Goal: Information Seeking & Learning: Learn about a topic

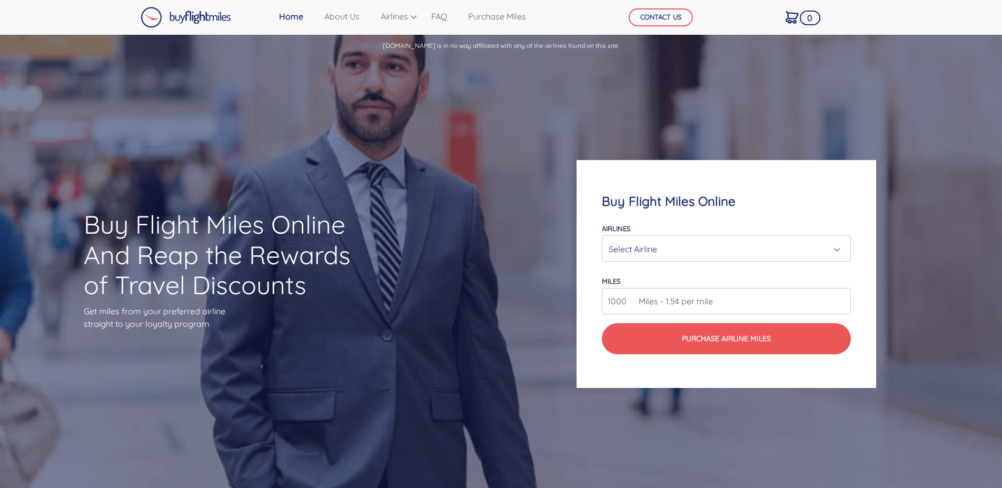
click at [689, 251] on div "Select Airline" at bounding box center [723, 249] width 229 height 20
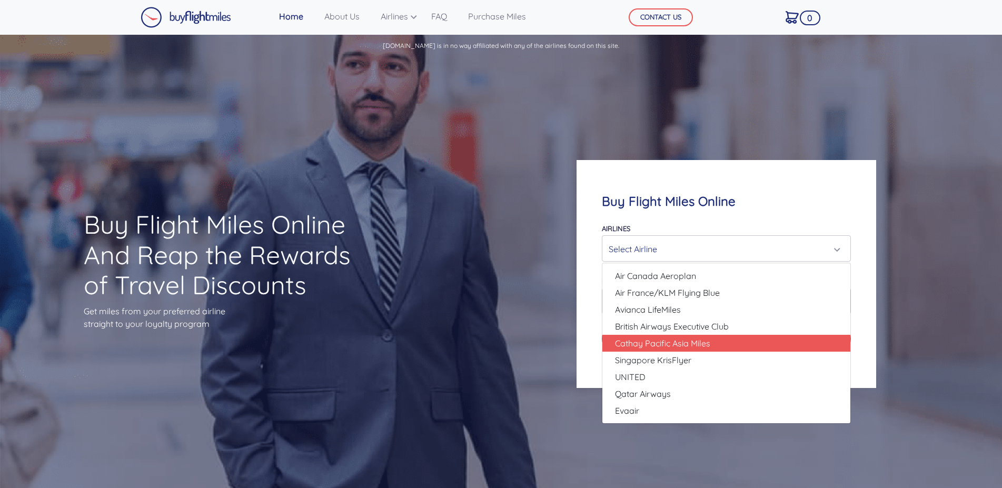
click at [697, 344] on span "Cathay Pacific Asia Miles" at bounding box center [662, 343] width 95 height 13
select select "Cathay Pacific Asia Miles"
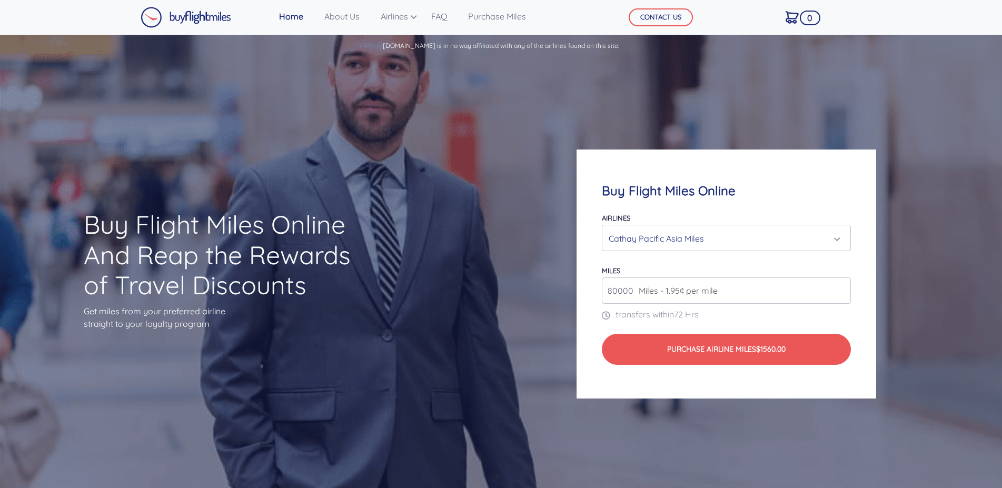
click at [840, 294] on input "80000" at bounding box center [726, 291] width 249 height 26
click at [840, 288] on input "81000" at bounding box center [726, 291] width 249 height 26
click at [838, 293] on input "80000" at bounding box center [726, 291] width 249 height 26
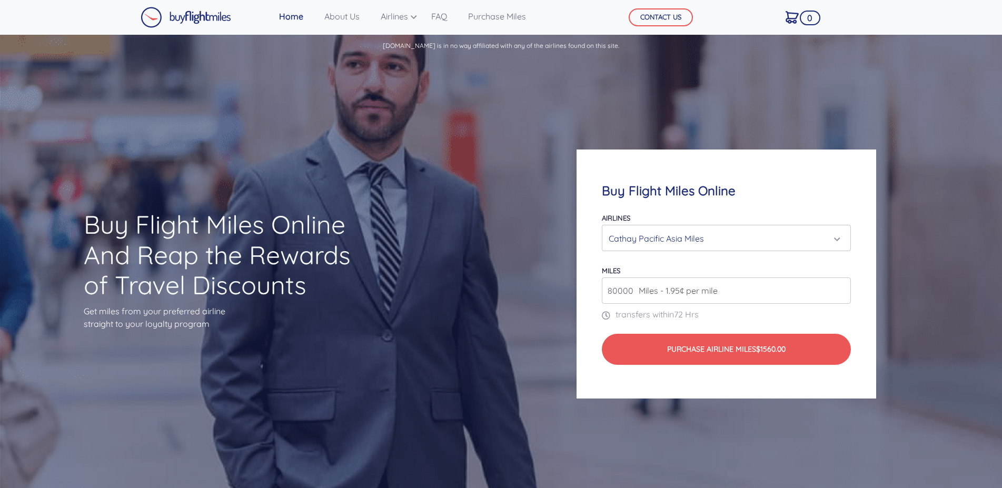
click at [838, 293] on input "80000" at bounding box center [726, 291] width 249 height 26
click at [839, 293] on input "80000" at bounding box center [726, 291] width 249 height 26
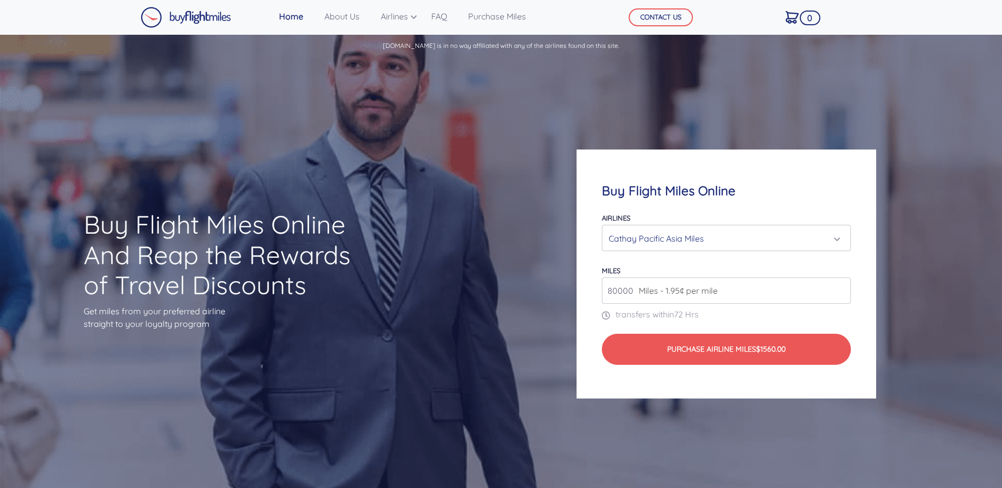
click at [840, 293] on input "80000" at bounding box center [726, 291] width 249 height 26
click at [840, 294] on input "80000" at bounding box center [726, 291] width 249 height 26
click at [840, 293] on input "80000" at bounding box center [726, 291] width 249 height 26
click at [841, 289] on input "81000" at bounding box center [726, 291] width 249 height 26
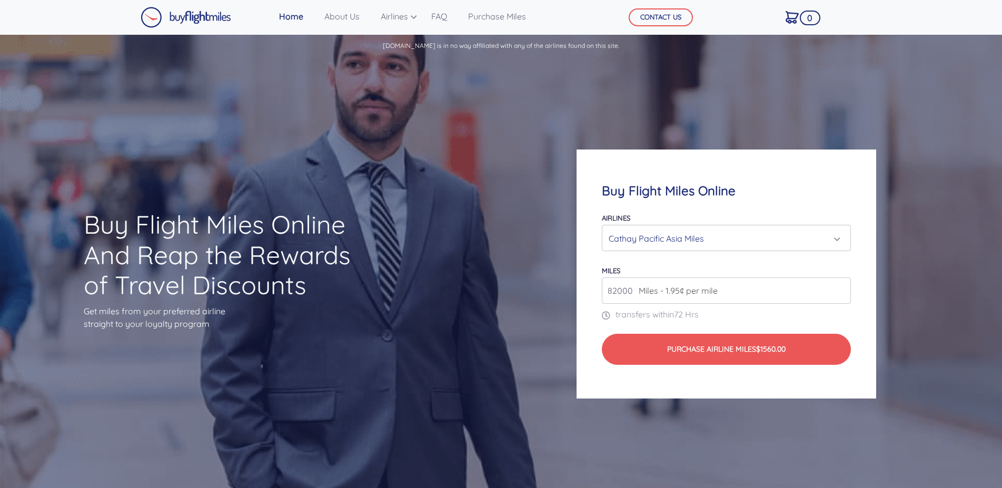
click at [841, 289] on input "82000" at bounding box center [726, 291] width 249 height 26
click at [841, 289] on input "83000" at bounding box center [726, 291] width 249 height 26
click at [841, 289] on input "84000" at bounding box center [726, 291] width 249 height 26
click at [841, 289] on input "85000" at bounding box center [726, 291] width 249 height 26
click at [841, 289] on input "86000" at bounding box center [726, 291] width 249 height 26
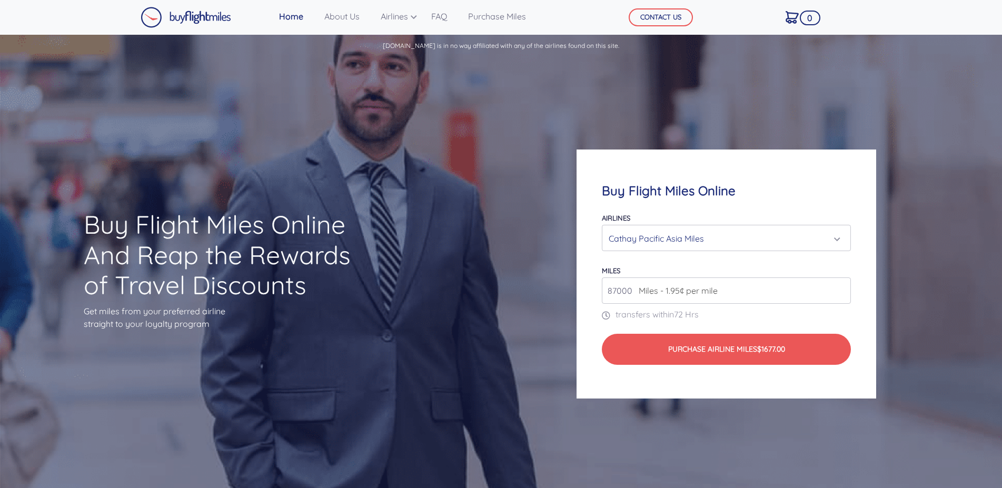
click at [841, 289] on input "87000" at bounding box center [726, 291] width 249 height 26
click at [841, 288] on input "88000" at bounding box center [726, 291] width 249 height 26
click at [841, 288] on input "89000" at bounding box center [726, 291] width 249 height 26
click at [841, 288] on input "90000" at bounding box center [726, 291] width 249 height 26
click at [841, 288] on input "91000" at bounding box center [726, 291] width 249 height 26
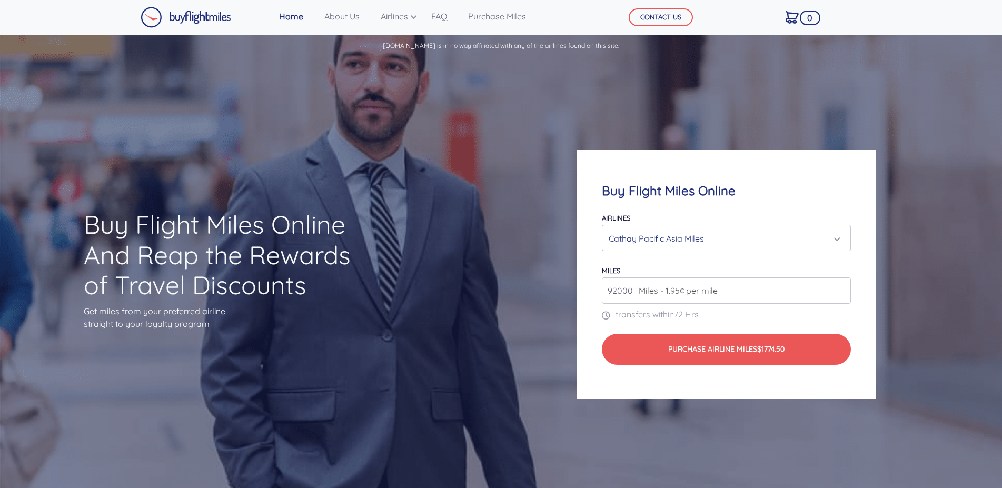
click at [841, 288] on input "92000" at bounding box center [726, 291] width 249 height 26
click at [841, 288] on input "93000" at bounding box center [726, 291] width 249 height 26
click at [841, 288] on input "94000" at bounding box center [726, 291] width 249 height 26
click at [841, 288] on input "95000" at bounding box center [726, 291] width 249 height 26
click at [841, 288] on input "96000" at bounding box center [726, 291] width 249 height 26
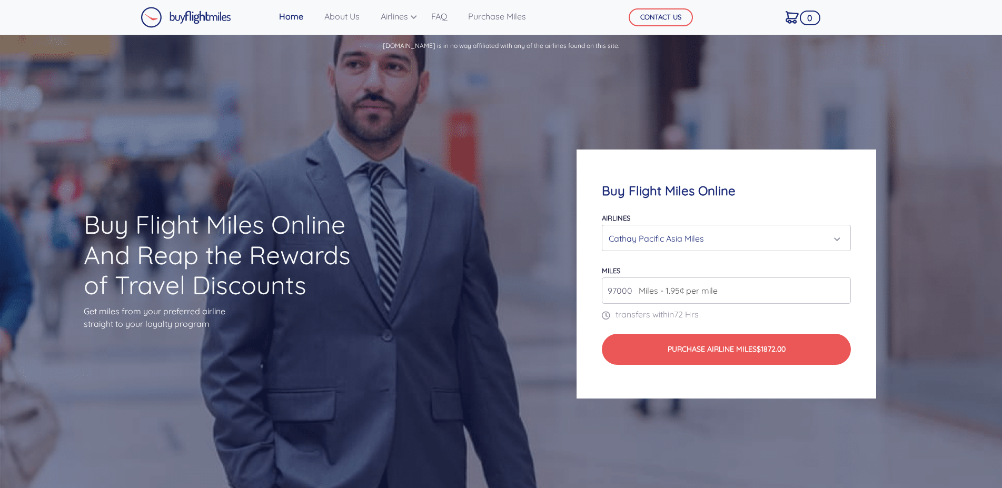
click at [841, 288] on input "97000" at bounding box center [726, 291] width 249 height 26
click at [841, 288] on input "98000" at bounding box center [726, 291] width 249 height 26
click at [841, 288] on input "99000" at bounding box center [726, 291] width 249 height 26
click at [841, 288] on input "100000" at bounding box center [726, 291] width 249 height 26
click at [841, 288] on input "101000" at bounding box center [726, 291] width 249 height 26
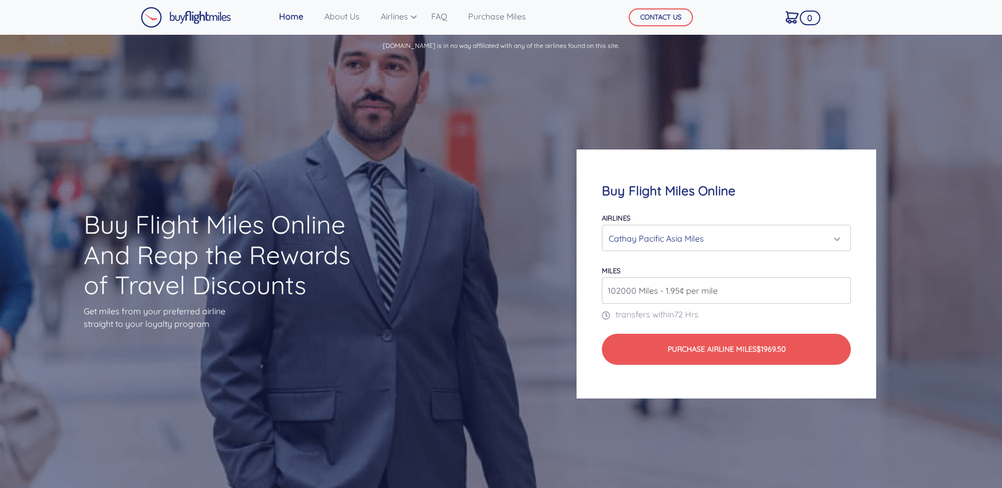
click at [841, 288] on input "102000" at bounding box center [726, 291] width 249 height 26
click at [841, 288] on input "103000" at bounding box center [726, 291] width 249 height 26
click at [841, 288] on input "104000" at bounding box center [726, 291] width 249 height 26
click at [841, 288] on input "105000" at bounding box center [726, 291] width 249 height 26
click at [841, 288] on input "106000" at bounding box center [726, 291] width 249 height 26
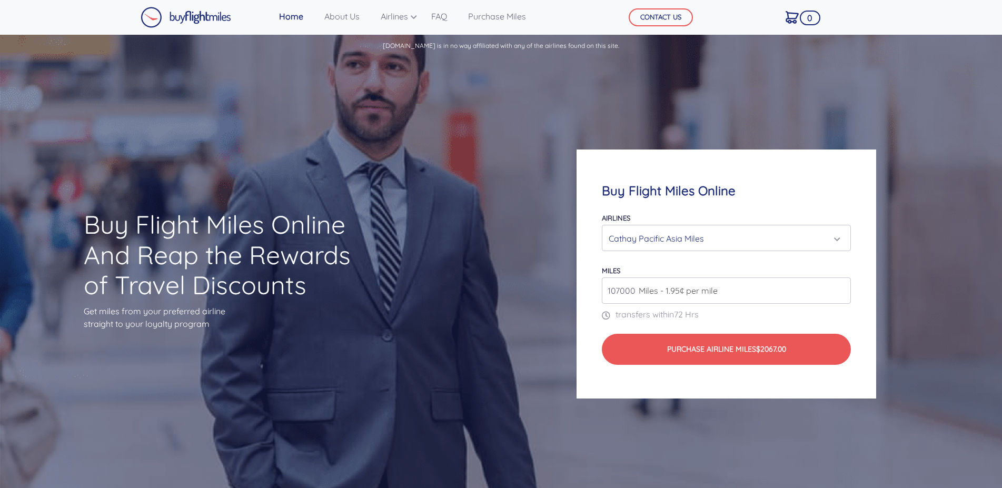
click at [841, 288] on input "107000" at bounding box center [726, 291] width 249 height 26
click at [841, 288] on input "108000" at bounding box center [726, 291] width 249 height 26
click at [841, 288] on input "109000" at bounding box center [726, 291] width 249 height 26
click at [841, 288] on input "110000" at bounding box center [726, 291] width 249 height 26
click at [841, 288] on input "111000" at bounding box center [726, 291] width 249 height 26
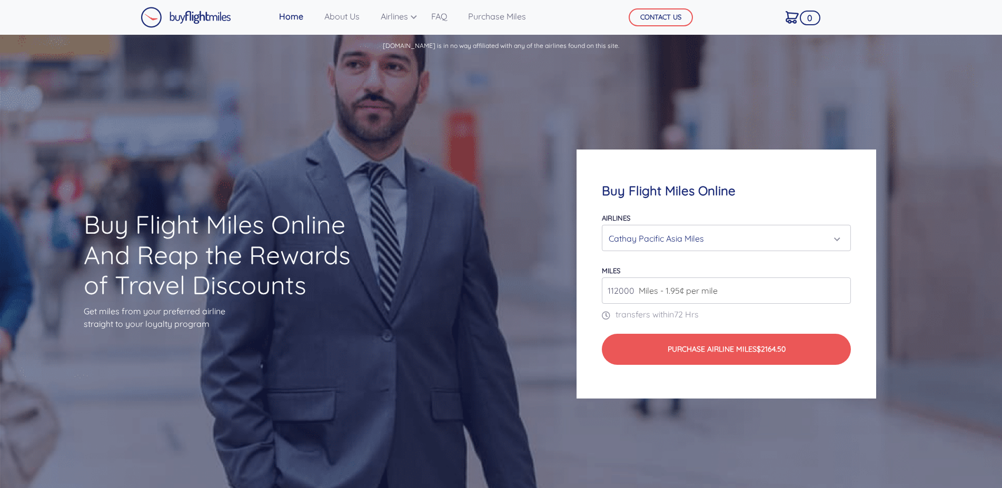
click at [841, 288] on input "112000" at bounding box center [726, 291] width 249 height 26
click at [841, 288] on input "113000" at bounding box center [726, 291] width 249 height 26
type input "114000"
click at [841, 288] on input "114000" at bounding box center [726, 291] width 249 height 26
click at [756, 236] on div "Cathay Pacific Asia Miles" at bounding box center [723, 239] width 229 height 20
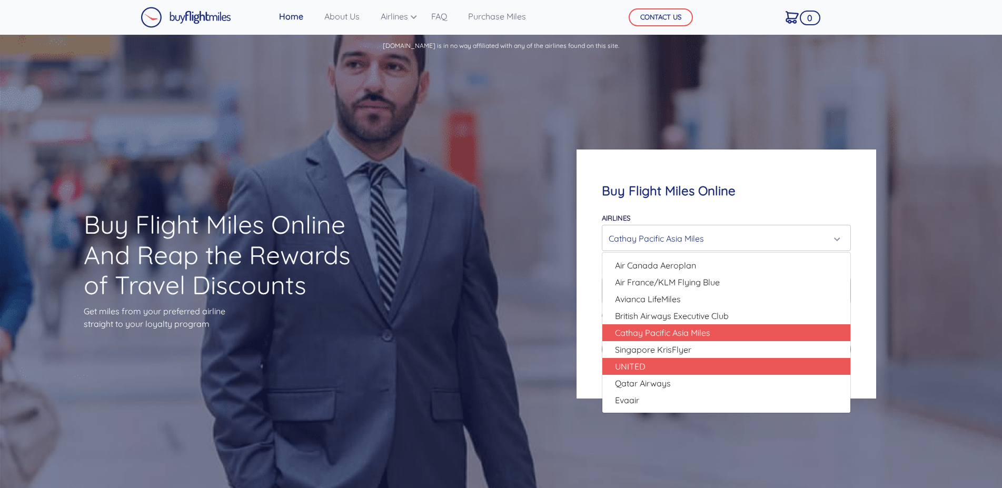
click at [680, 369] on link "UNITED" at bounding box center [726, 366] width 248 height 17
select select "UNITED"
type input "80000"
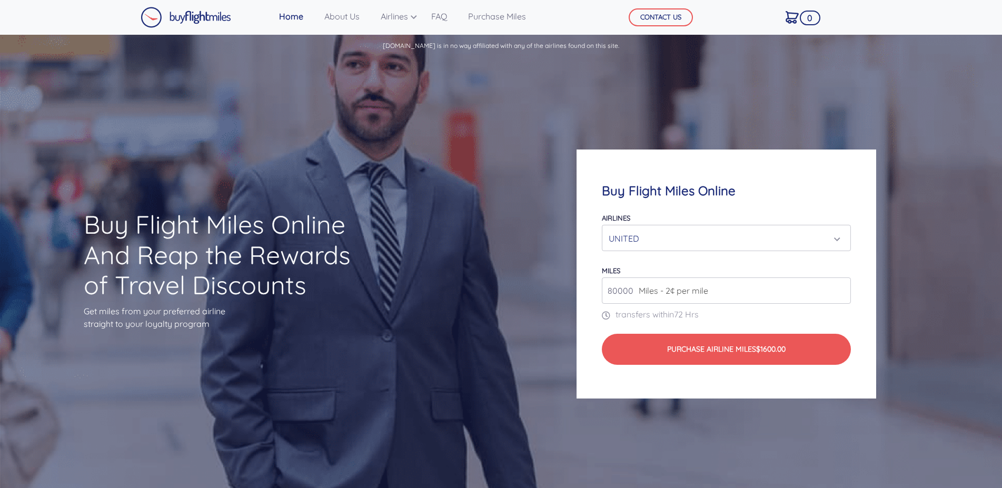
click at [677, 241] on div "UNITED" at bounding box center [723, 239] width 229 height 20
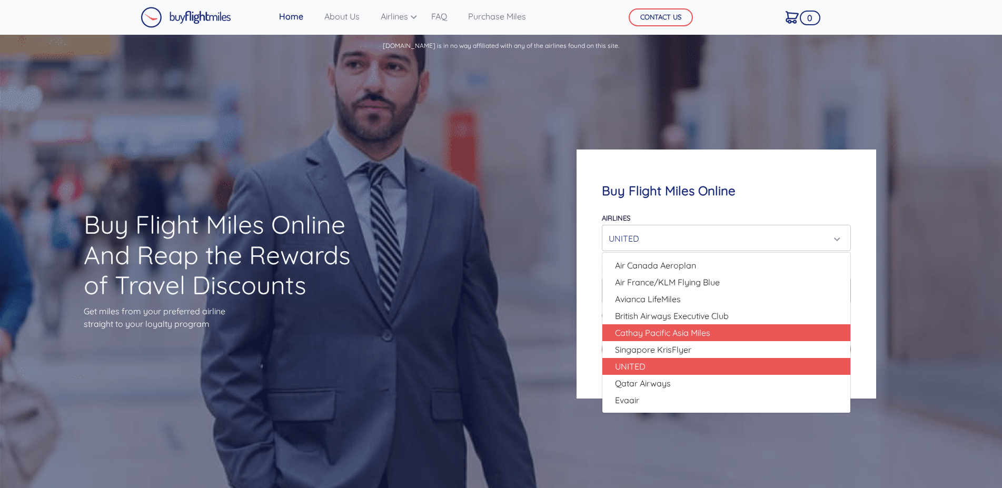
click at [664, 328] on span "Cathay Pacific Asia Miles" at bounding box center [662, 333] width 95 height 13
select select "Cathay Pacific Asia Miles"
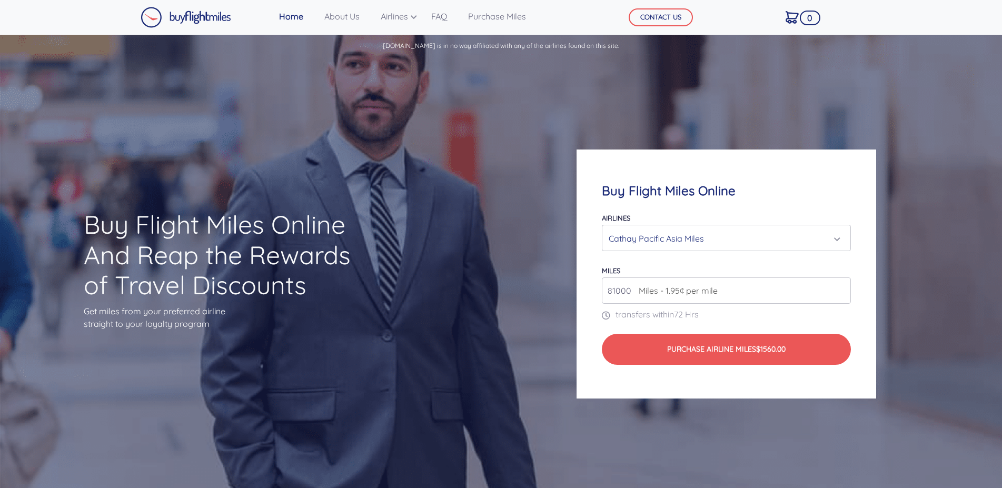
click at [838, 288] on input "81000" at bounding box center [726, 291] width 249 height 26
click at [838, 288] on input "82000" at bounding box center [726, 291] width 249 height 26
click at [838, 288] on input "83000" at bounding box center [726, 291] width 249 height 26
click at [838, 288] on input "84000" at bounding box center [726, 291] width 249 height 26
click at [838, 288] on input "85000" at bounding box center [726, 291] width 249 height 26
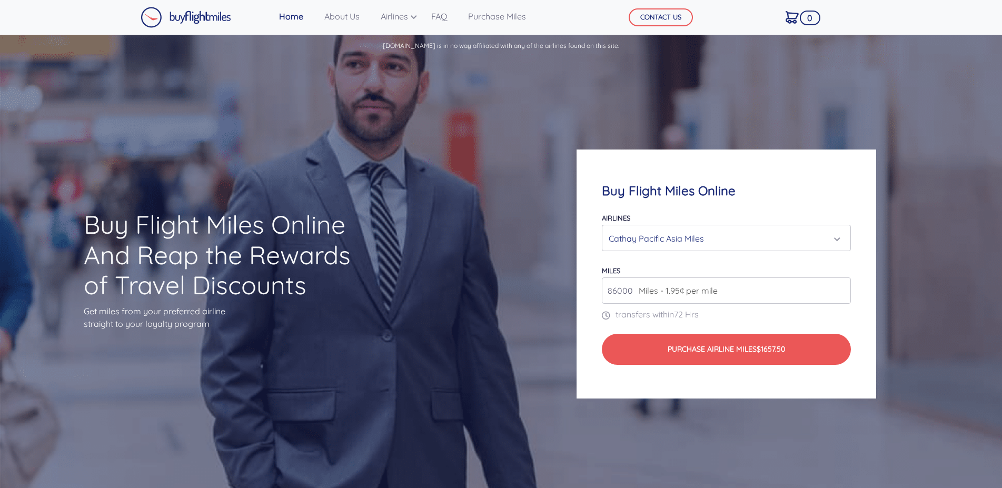
click at [838, 289] on input "86000" at bounding box center [726, 291] width 249 height 26
click at [838, 289] on input "87000" at bounding box center [726, 291] width 249 height 26
click at [838, 289] on input "88000" at bounding box center [726, 291] width 249 height 26
click at [838, 289] on input "89000" at bounding box center [726, 291] width 249 height 26
click at [838, 289] on input "90000" at bounding box center [726, 291] width 249 height 26
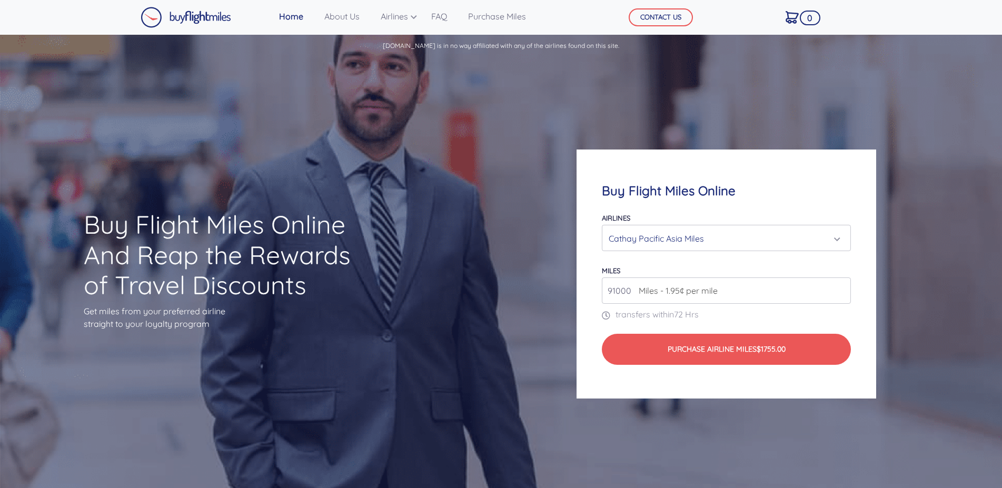
click at [839, 289] on input "91000" at bounding box center [726, 291] width 249 height 26
click at [839, 289] on input "92000" at bounding box center [726, 291] width 249 height 26
click at [839, 289] on input "93000" at bounding box center [726, 291] width 249 height 26
click at [839, 289] on input "94000" at bounding box center [726, 291] width 249 height 26
click at [839, 289] on input "95000" at bounding box center [726, 291] width 249 height 26
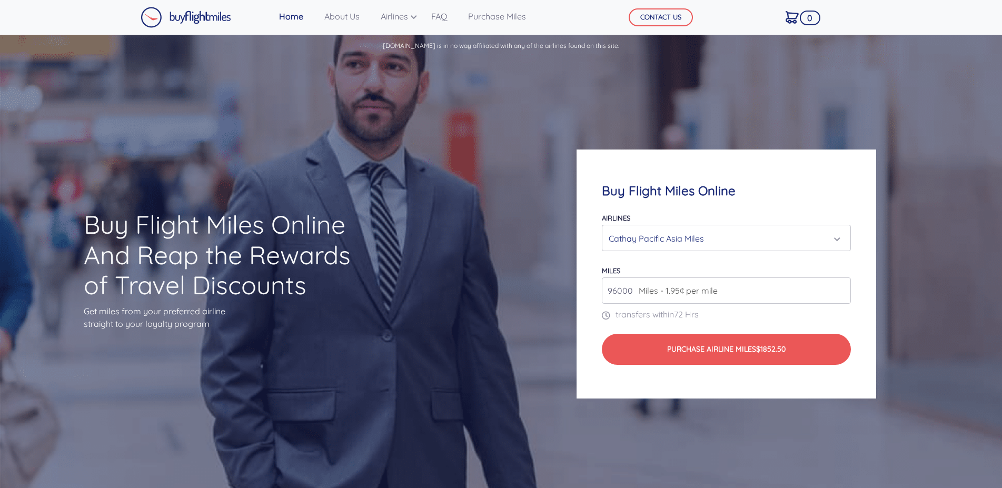
click at [839, 289] on input "96000" at bounding box center [726, 291] width 249 height 26
click at [839, 289] on input "99000" at bounding box center [726, 291] width 249 height 26
click at [839, 289] on input "100000" at bounding box center [726, 291] width 249 height 26
click at [839, 289] on input "101000" at bounding box center [726, 291] width 249 height 26
click at [839, 289] on input "102000" at bounding box center [726, 291] width 249 height 26
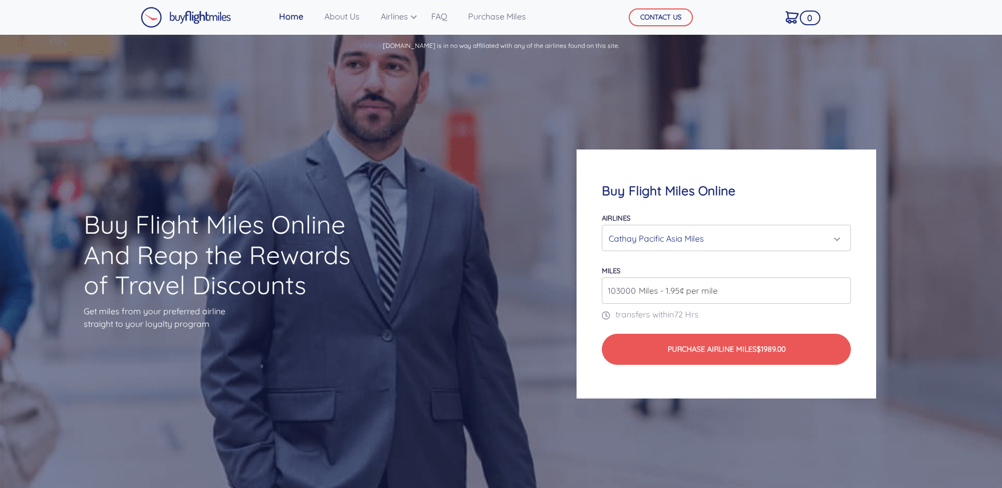
click at [839, 289] on input "103000" at bounding box center [726, 291] width 249 height 26
click at [839, 289] on input "104000" at bounding box center [726, 291] width 249 height 26
click at [839, 289] on input "105000" at bounding box center [726, 291] width 249 height 26
click at [839, 289] on input "106000" at bounding box center [726, 291] width 249 height 26
click at [839, 289] on input "107000" at bounding box center [726, 291] width 249 height 26
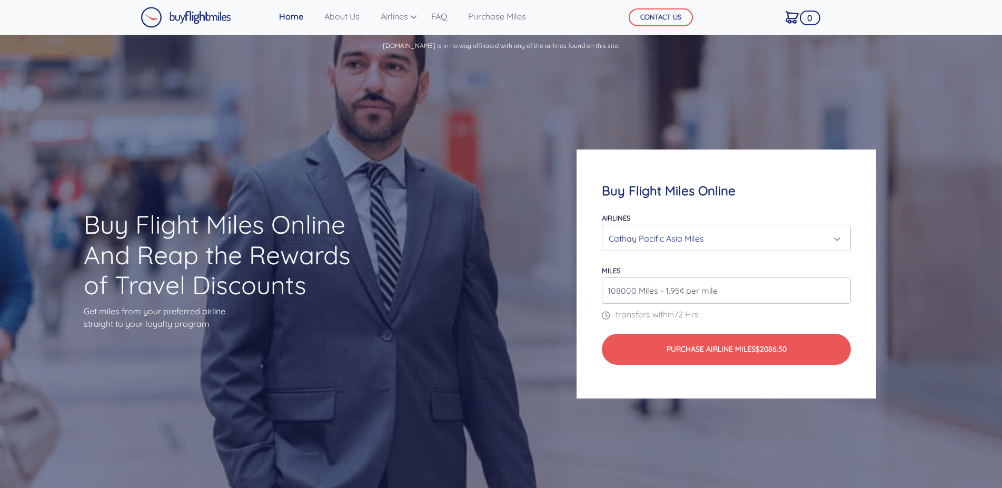
click at [839, 289] on input "108000" at bounding box center [726, 291] width 249 height 26
click at [839, 289] on input "109000" at bounding box center [726, 291] width 249 height 26
click at [839, 289] on input "110000" at bounding box center [726, 291] width 249 height 26
click at [840, 294] on input "109000" at bounding box center [726, 291] width 249 height 26
click at [840, 294] on input "108000" at bounding box center [726, 291] width 249 height 26
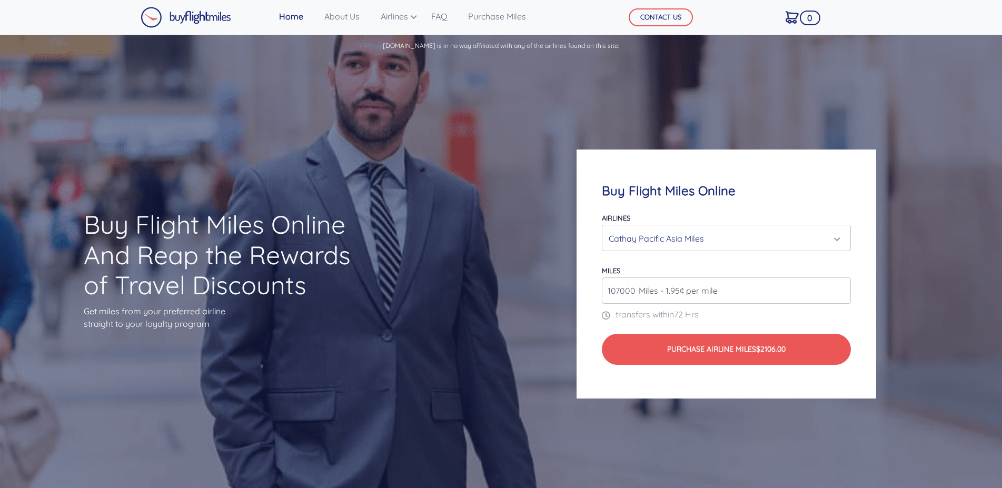
click at [840, 294] on input "107000" at bounding box center [726, 291] width 249 height 26
click at [840, 294] on input "106000" at bounding box center [726, 291] width 249 height 26
click at [840, 294] on input "105000" at bounding box center [726, 291] width 249 height 26
click at [840, 294] on input "104000" at bounding box center [726, 291] width 249 height 26
click at [840, 294] on input "103000" at bounding box center [726, 291] width 249 height 26
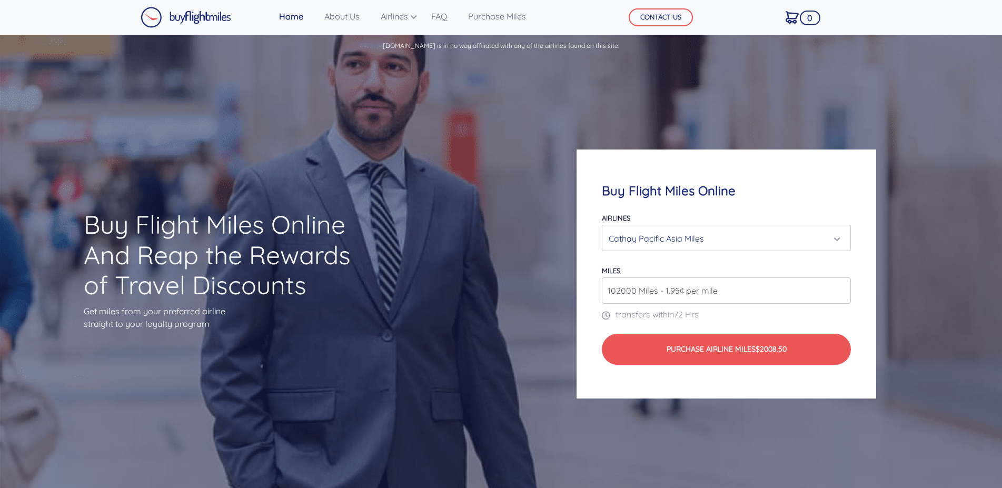
click at [840, 294] on input "102000" at bounding box center [726, 291] width 249 height 26
click at [840, 294] on input "101000" at bounding box center [726, 291] width 249 height 26
click at [840, 294] on input "100000" at bounding box center [726, 291] width 249 height 26
click at [840, 294] on input "99000" at bounding box center [726, 291] width 249 height 26
click at [840, 294] on input "98000" at bounding box center [726, 291] width 249 height 26
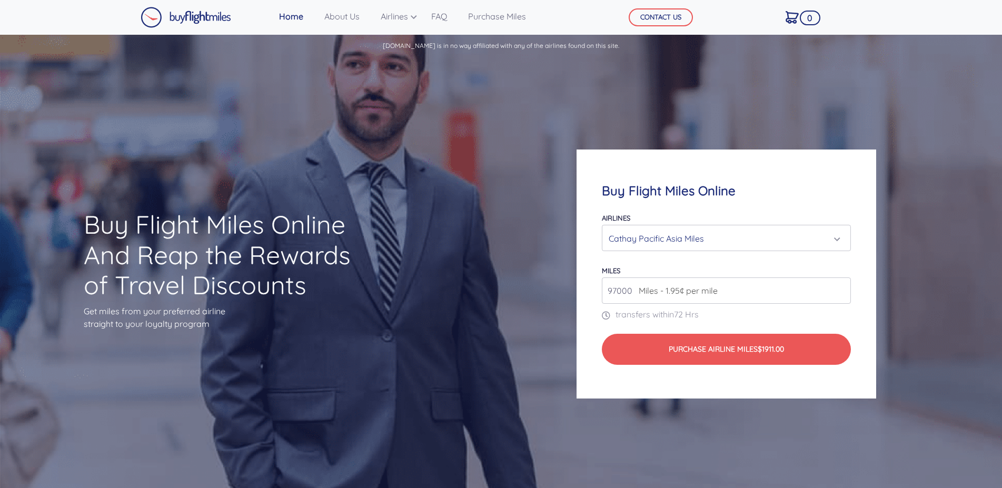
click at [840, 294] on input "97000" at bounding box center [726, 291] width 249 height 26
click at [840, 294] on input "96000" at bounding box center [726, 291] width 249 height 26
click at [840, 294] on input "95000" at bounding box center [726, 291] width 249 height 26
click at [840, 294] on input "94000" at bounding box center [726, 291] width 249 height 26
click at [840, 294] on input "93000" at bounding box center [726, 291] width 249 height 26
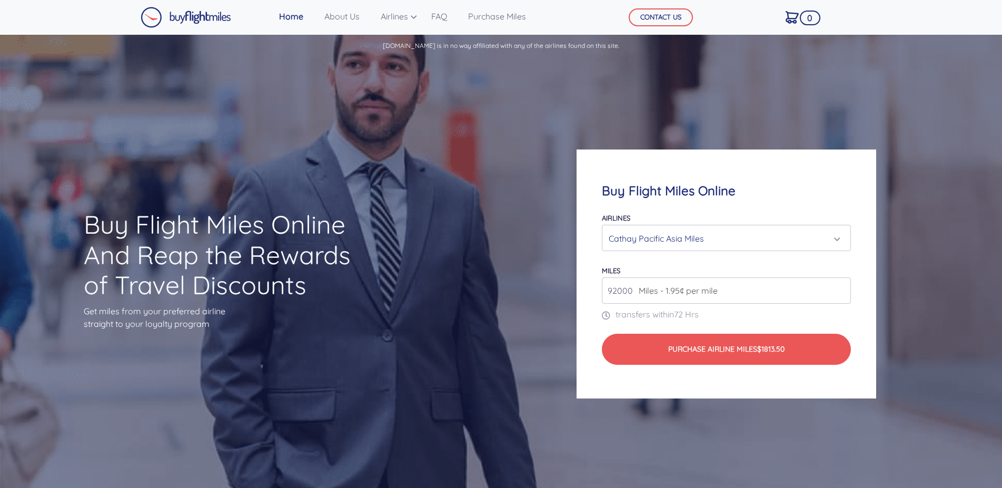
click at [840, 294] on input "92000" at bounding box center [726, 291] width 249 height 26
click at [840, 294] on input "91000" at bounding box center [726, 291] width 249 height 26
click at [840, 294] on input "90000" at bounding box center [726, 291] width 249 height 26
click at [840, 294] on input "89000" at bounding box center [726, 291] width 249 height 26
click at [840, 294] on input "88000" at bounding box center [726, 291] width 249 height 26
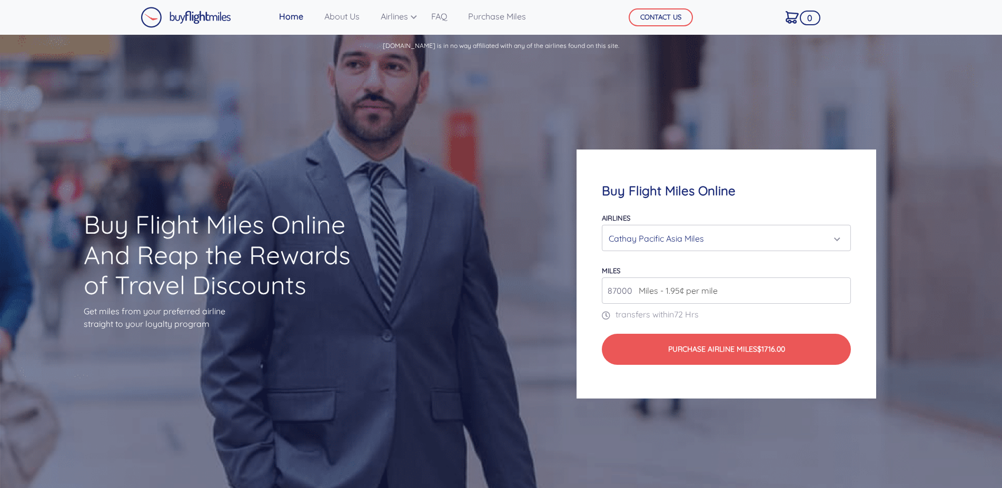
click at [840, 294] on input "87000" at bounding box center [726, 291] width 249 height 26
click at [840, 294] on input "86000" at bounding box center [726, 291] width 249 height 26
click at [840, 294] on input "85000" at bounding box center [726, 291] width 249 height 26
click at [840, 294] on input "84000" at bounding box center [726, 291] width 249 height 26
click at [840, 294] on input "83000" at bounding box center [726, 291] width 249 height 26
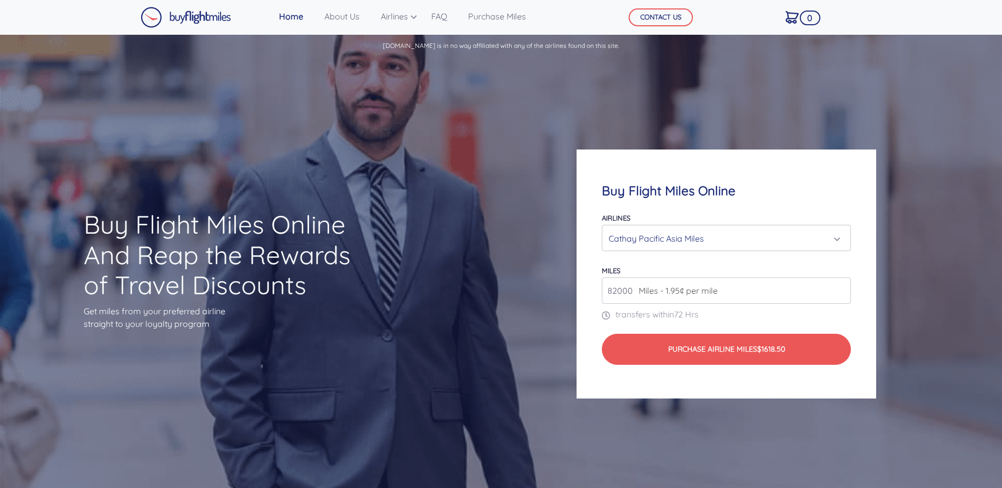
click at [840, 294] on input "82000" at bounding box center [726, 291] width 249 height 26
click at [840, 294] on input "81000" at bounding box center [726, 291] width 249 height 26
type input "80000"
click at [840, 294] on input "80000" at bounding box center [726, 291] width 249 height 26
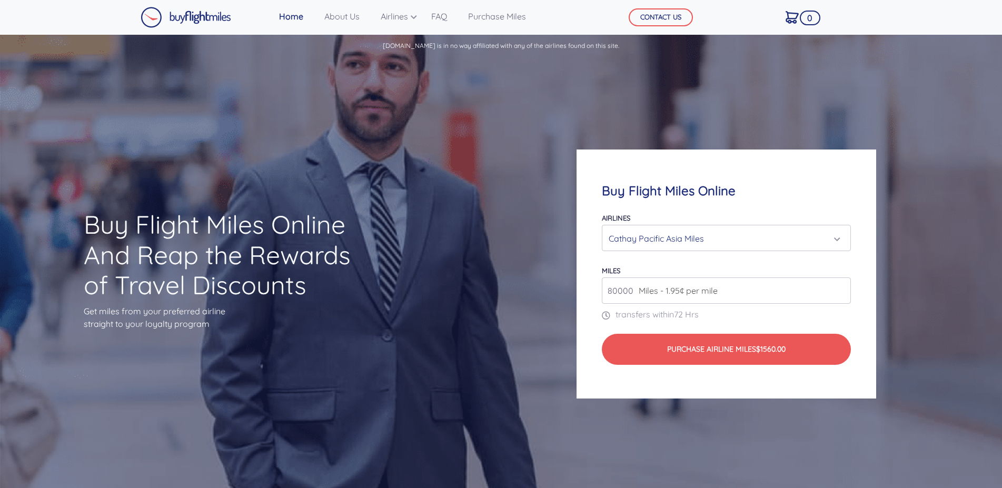
click at [840, 294] on input "80000" at bounding box center [726, 291] width 249 height 26
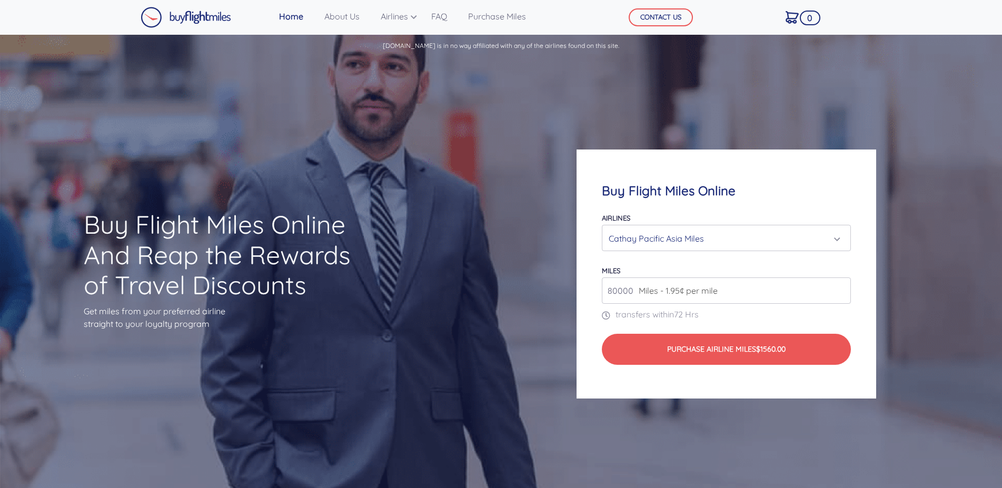
click at [840, 294] on input "80000" at bounding box center [726, 291] width 249 height 26
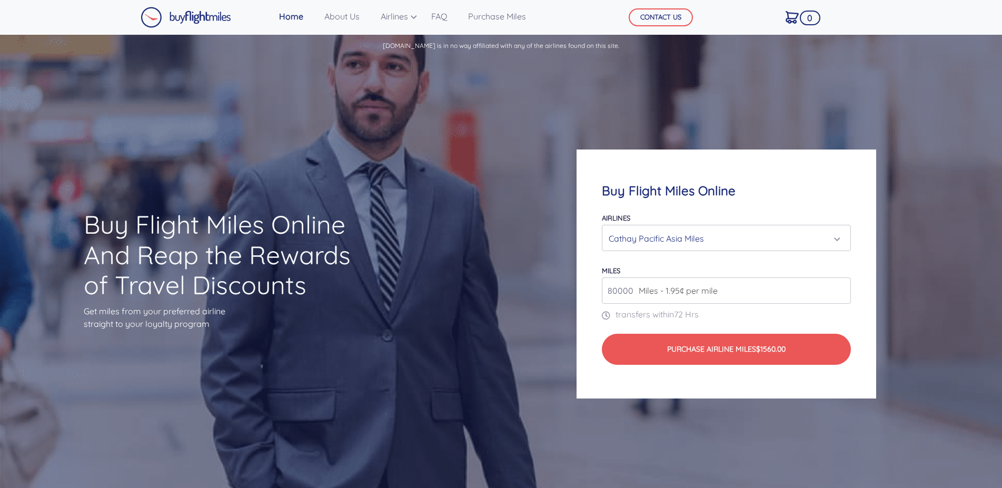
click at [674, 234] on div "Cathay Pacific Asia Miles" at bounding box center [723, 239] width 229 height 20
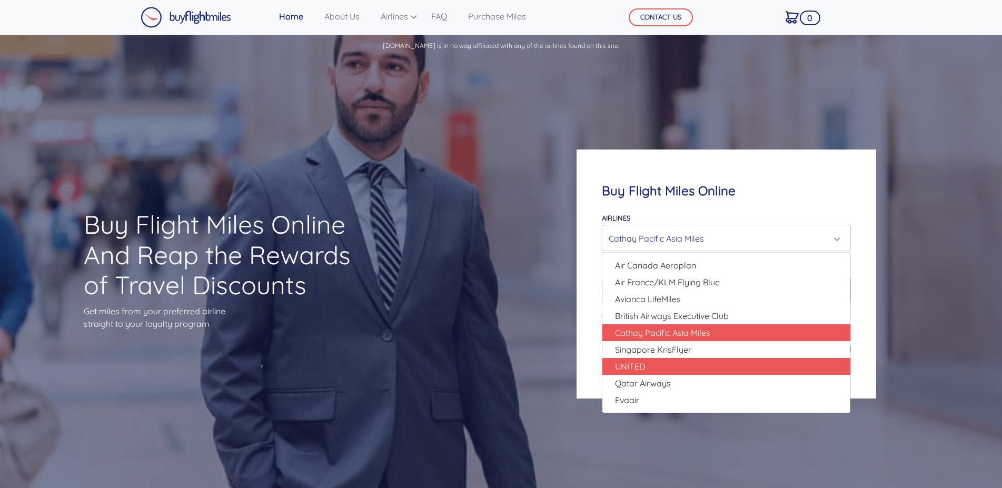
click at [673, 368] on link "UNITED" at bounding box center [726, 366] width 248 height 17
select select "UNITED"
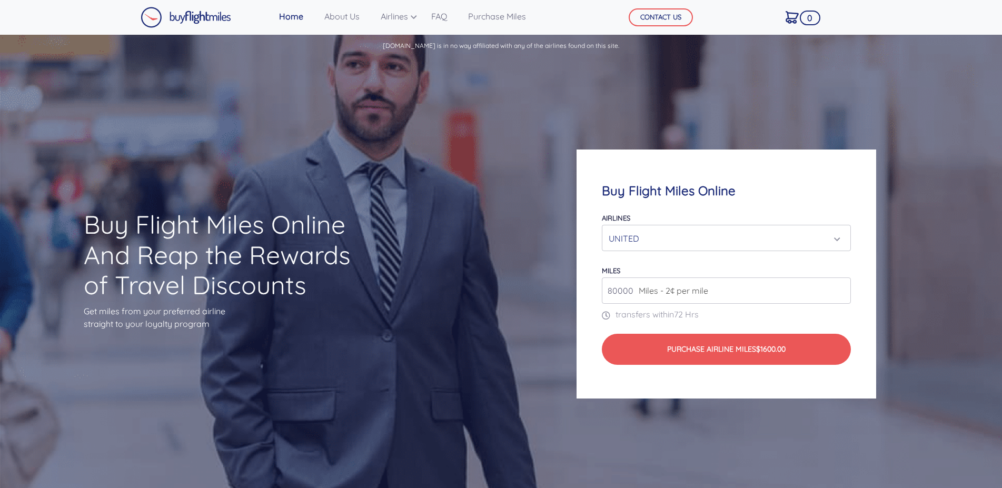
click at [840, 293] on input "80000" at bounding box center [726, 291] width 249 height 26
click at [840, 294] on input "80000" at bounding box center [726, 291] width 249 height 26
click at [840, 286] on input "81000" at bounding box center [726, 291] width 249 height 26
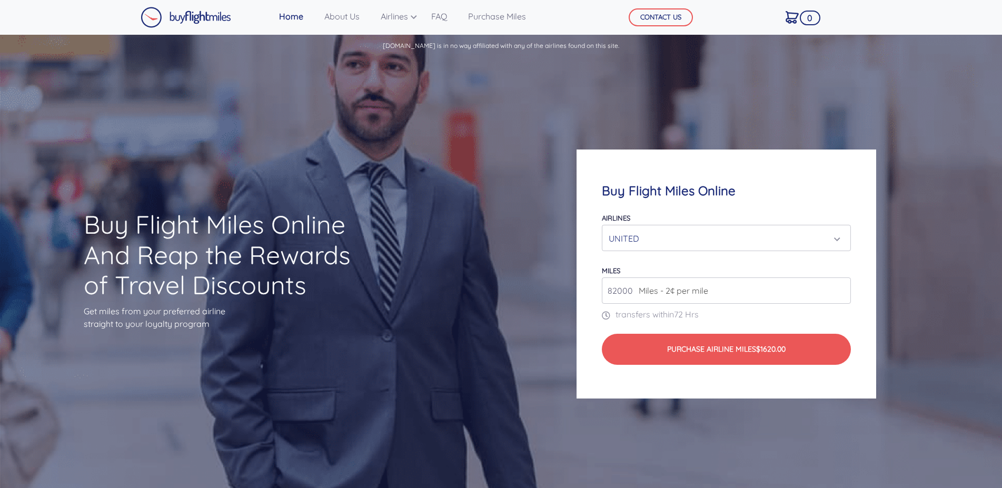
click at [840, 286] on input "82000" at bounding box center [726, 291] width 249 height 26
click at [840, 286] on input "83000" at bounding box center [726, 291] width 249 height 26
click at [840, 286] on input "84000" at bounding box center [726, 291] width 249 height 26
click at [840, 286] on input "85000" at bounding box center [726, 291] width 249 height 26
click at [840, 286] on input "86000" at bounding box center [726, 291] width 249 height 26
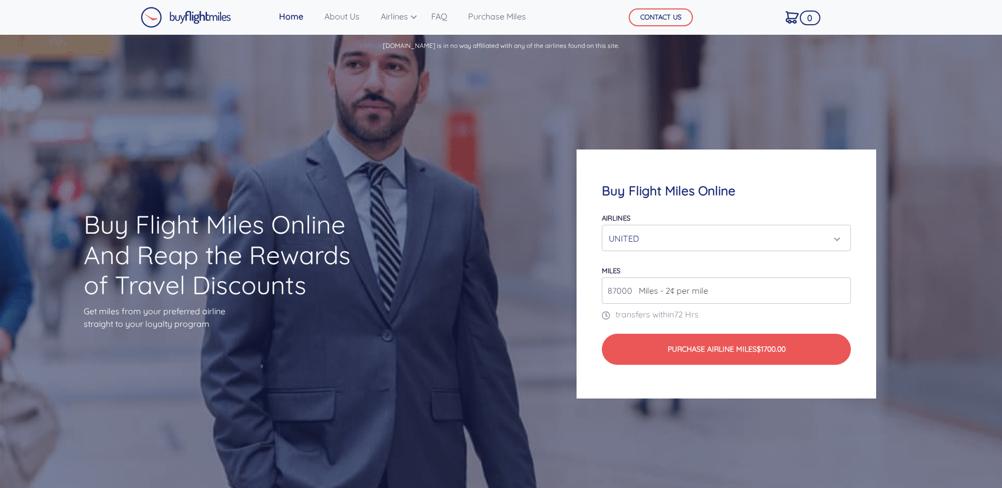
click at [840, 286] on input "87000" at bounding box center [726, 291] width 249 height 26
click at [840, 286] on input "88000" at bounding box center [726, 291] width 249 height 26
click at [840, 286] on input "89000" at bounding box center [726, 291] width 249 height 26
click at [840, 286] on input "90000" at bounding box center [726, 291] width 249 height 26
click at [840, 287] on input "91000" at bounding box center [726, 291] width 249 height 26
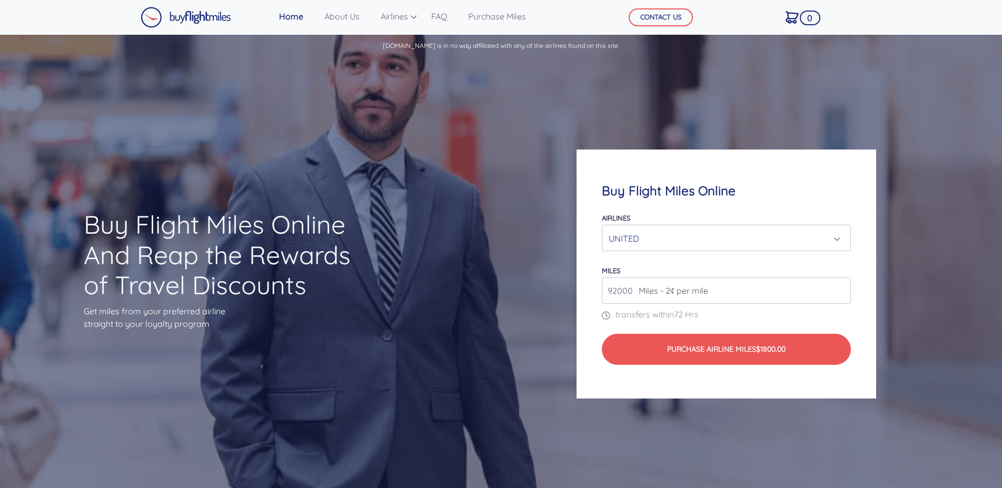
click at [840, 287] on input "92000" at bounding box center [726, 291] width 249 height 26
click at [840, 287] on input "93000" at bounding box center [726, 291] width 249 height 26
click at [840, 287] on input "94000" at bounding box center [726, 291] width 249 height 26
click at [840, 287] on input "95000" at bounding box center [726, 291] width 249 height 26
click at [840, 287] on input "96000" at bounding box center [726, 291] width 249 height 26
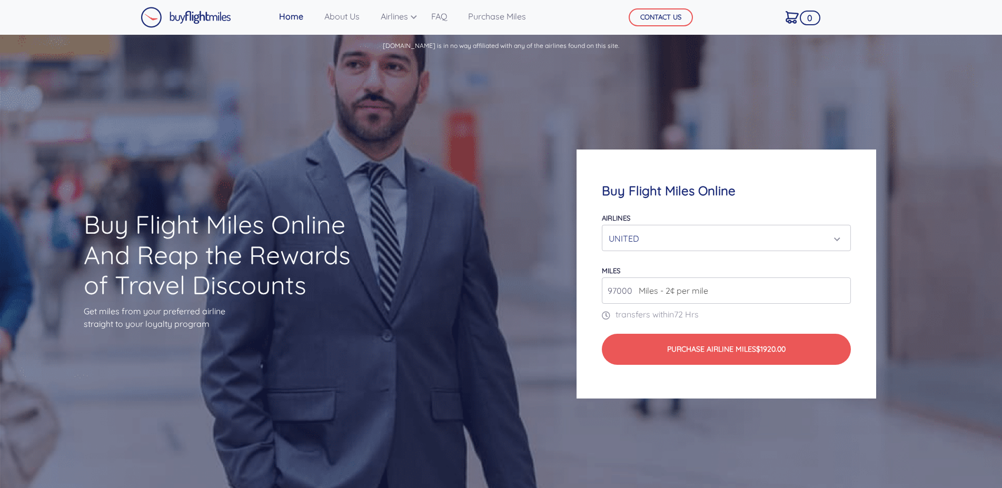
click at [840, 287] on input "97000" at bounding box center [726, 291] width 249 height 26
click at [840, 287] on input "98000" at bounding box center [726, 291] width 249 height 26
click at [840, 289] on input "99000" at bounding box center [726, 291] width 249 height 26
click at [840, 289] on input "100000" at bounding box center [726, 291] width 249 height 26
click at [840, 289] on input "101000" at bounding box center [726, 291] width 249 height 26
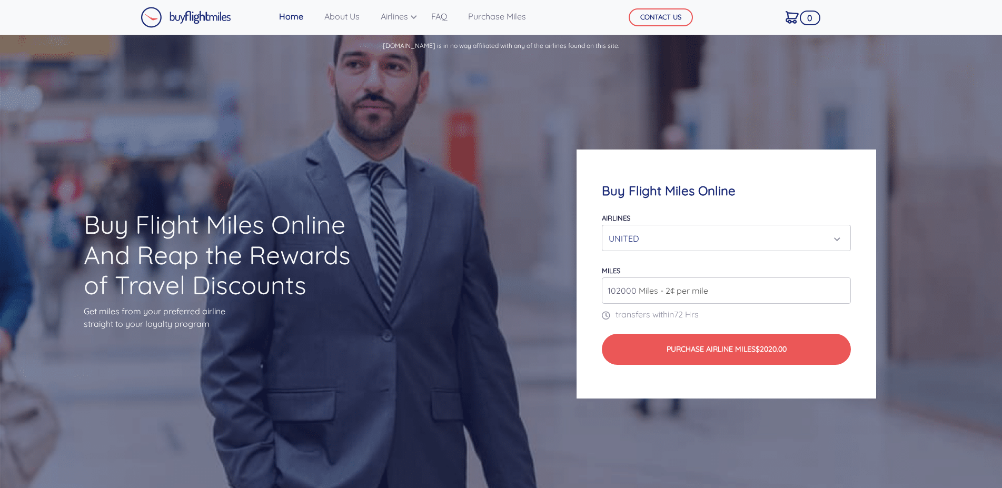
click at [840, 289] on input "102000" at bounding box center [726, 291] width 249 height 26
click at [840, 289] on input "103000" at bounding box center [726, 291] width 249 height 26
click at [840, 289] on input "104000" at bounding box center [726, 291] width 249 height 26
click at [840, 289] on input "105000" at bounding box center [726, 291] width 249 height 26
click at [840, 289] on input "106000" at bounding box center [726, 291] width 249 height 26
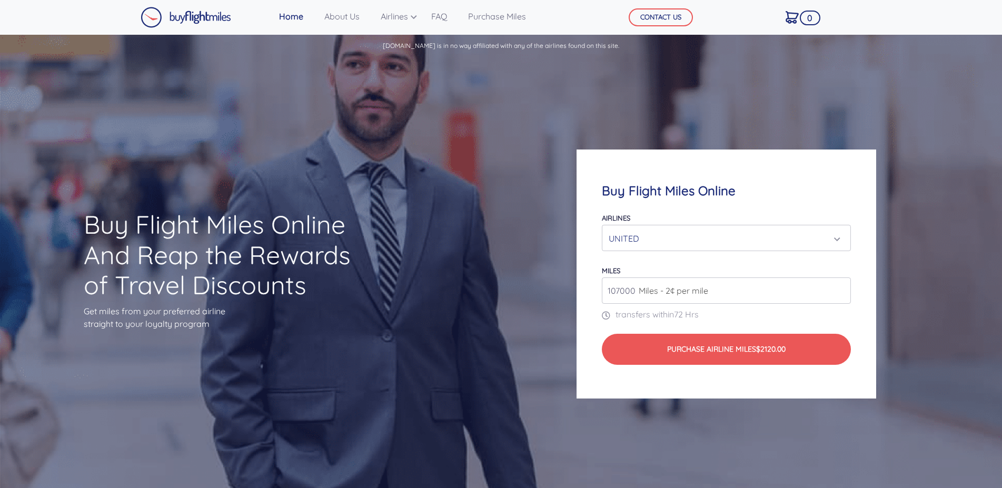
click at [840, 289] on input "107000" at bounding box center [726, 291] width 249 height 26
click at [840, 289] on input "108000" at bounding box center [726, 291] width 249 height 26
click at [840, 289] on input "109000" at bounding box center [726, 291] width 249 height 26
click at [840, 289] on input "110000" at bounding box center [726, 291] width 249 height 26
click at [840, 289] on input "111000" at bounding box center [726, 291] width 249 height 26
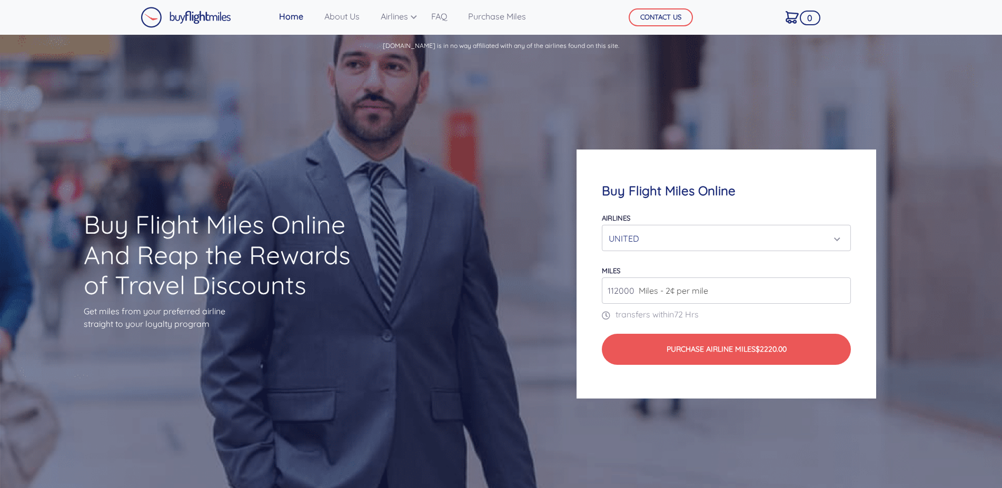
click at [840, 289] on input "112000" at bounding box center [726, 291] width 249 height 26
click at [840, 289] on input "113000" at bounding box center [726, 291] width 249 height 26
click at [840, 289] on input "114000" at bounding box center [726, 291] width 249 height 26
click at [840, 289] on input "115000" at bounding box center [726, 291] width 249 height 26
click at [840, 289] on input "116000" at bounding box center [726, 291] width 249 height 26
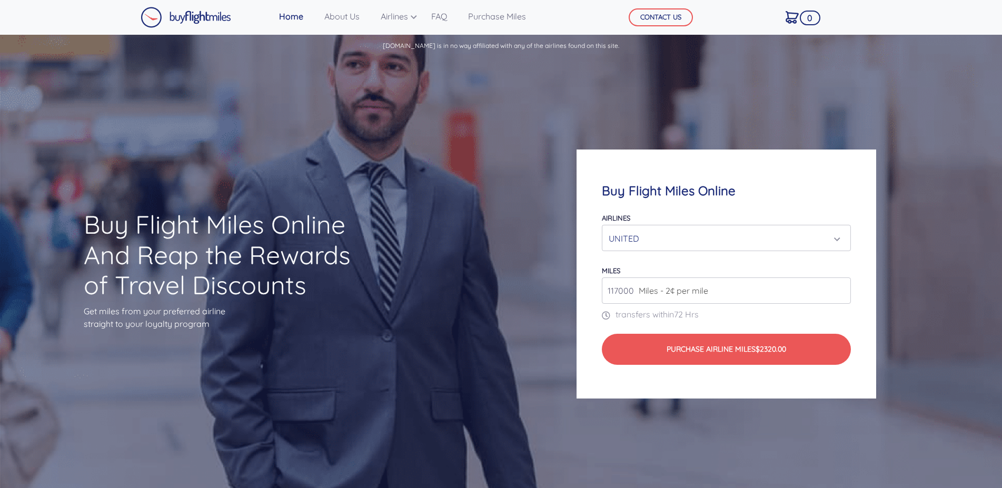
click at [840, 289] on input "117000" at bounding box center [726, 291] width 249 height 26
click at [839, 289] on input "118000" at bounding box center [726, 291] width 249 height 26
click at [839, 289] on input "119000" at bounding box center [726, 291] width 249 height 26
click at [839, 289] on input "120000" at bounding box center [726, 291] width 249 height 26
click at [839, 289] on input "126000" at bounding box center [726, 291] width 249 height 26
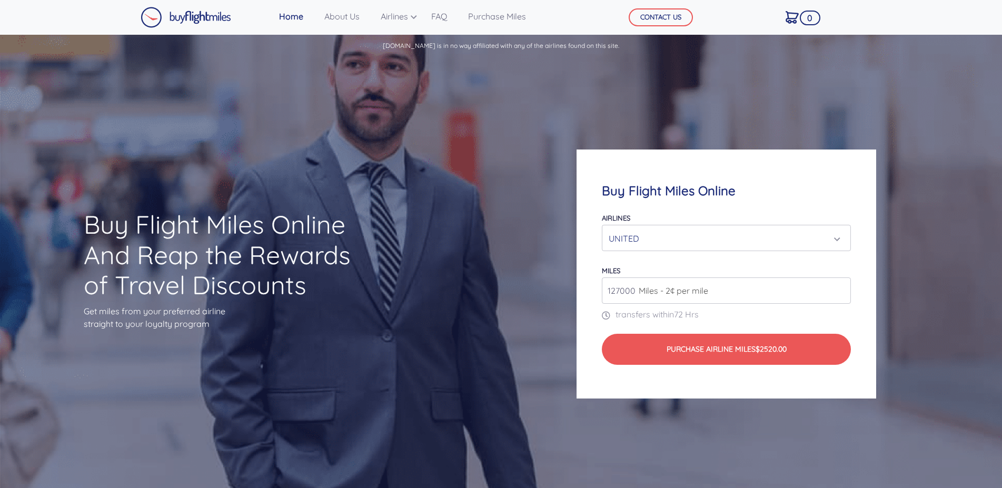
click at [839, 289] on input "127000" at bounding box center [726, 291] width 249 height 26
click at [839, 290] on input "128000" at bounding box center [726, 291] width 249 height 26
click at [839, 290] on input "129000" at bounding box center [726, 291] width 249 height 26
click at [839, 290] on input "130000" at bounding box center [726, 291] width 249 height 26
click at [839, 290] on input "131000" at bounding box center [726, 291] width 249 height 26
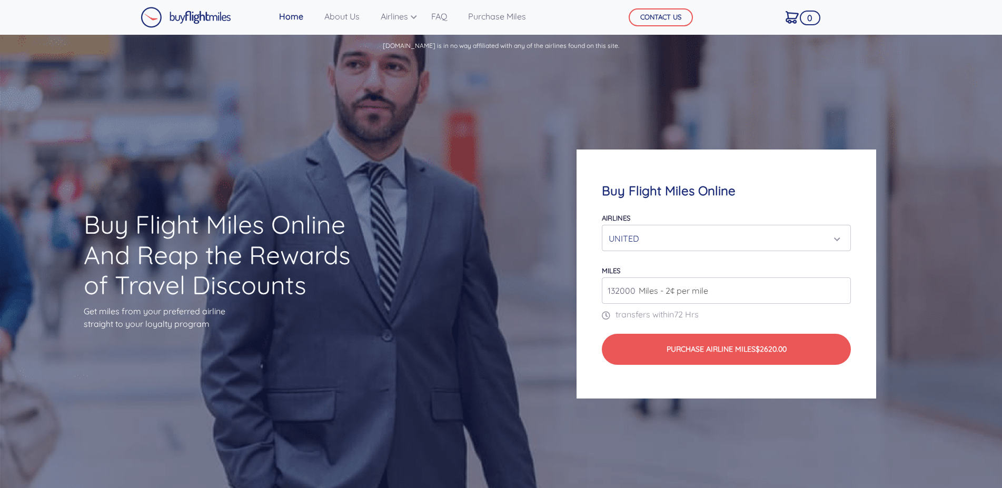
click at [839, 290] on input "132000" at bounding box center [726, 291] width 249 height 26
click at [839, 291] on input "133000" at bounding box center [726, 291] width 249 height 26
click at [839, 291] on input "132000" at bounding box center [726, 291] width 249 height 26
click at [839, 291] on input "131000" at bounding box center [726, 291] width 249 height 26
click at [839, 291] on input "130000" at bounding box center [726, 291] width 249 height 26
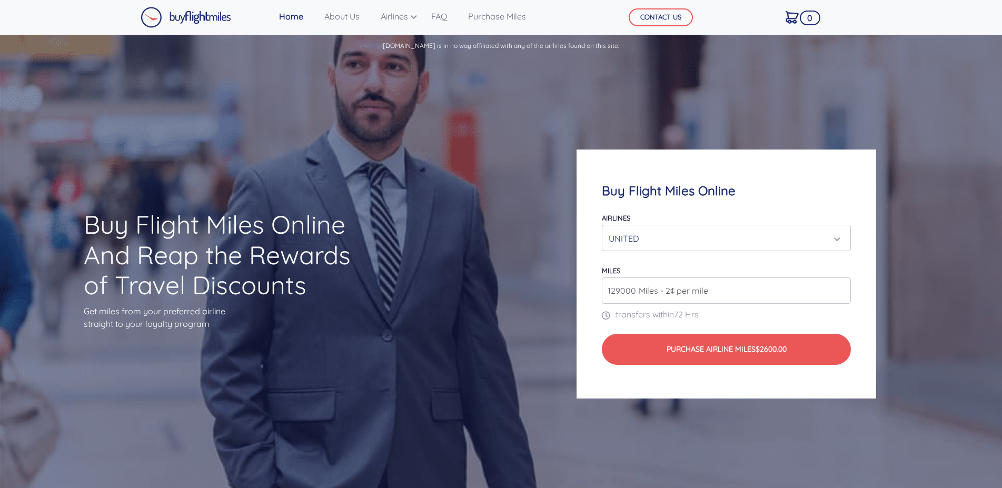
click at [839, 291] on input "129000" at bounding box center [726, 291] width 249 height 26
click at [839, 291] on input "128000" at bounding box center [726, 291] width 249 height 26
click at [839, 291] on input "127000" at bounding box center [726, 291] width 249 height 26
click at [839, 291] on input "126000" at bounding box center [726, 291] width 249 height 26
click at [839, 291] on input "125000" at bounding box center [726, 291] width 249 height 26
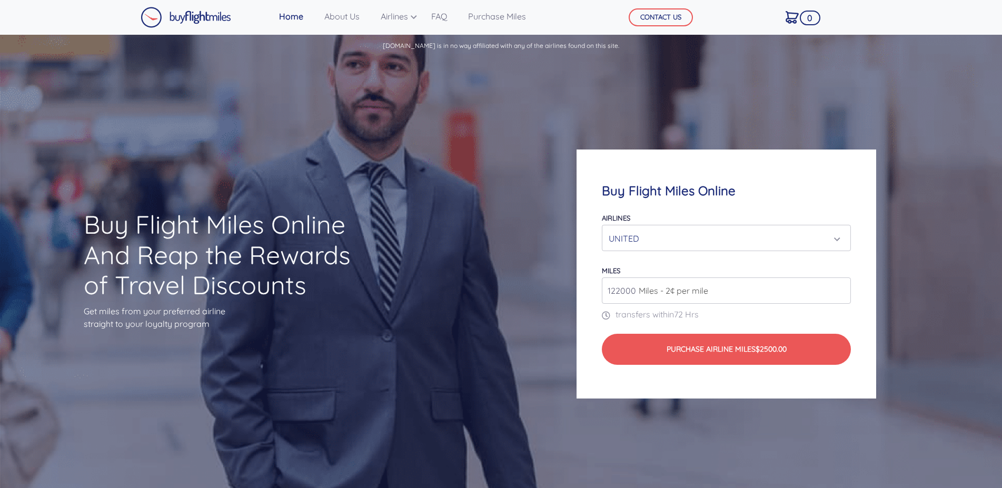
click at [839, 291] on input "122000" at bounding box center [726, 291] width 249 height 26
click at [839, 291] on input "121000" at bounding box center [726, 291] width 249 height 26
click at [839, 291] on input "120000" at bounding box center [726, 291] width 249 height 26
click at [839, 291] on input "119000" at bounding box center [726, 291] width 249 height 26
click at [839, 291] on input "118000" at bounding box center [726, 291] width 249 height 26
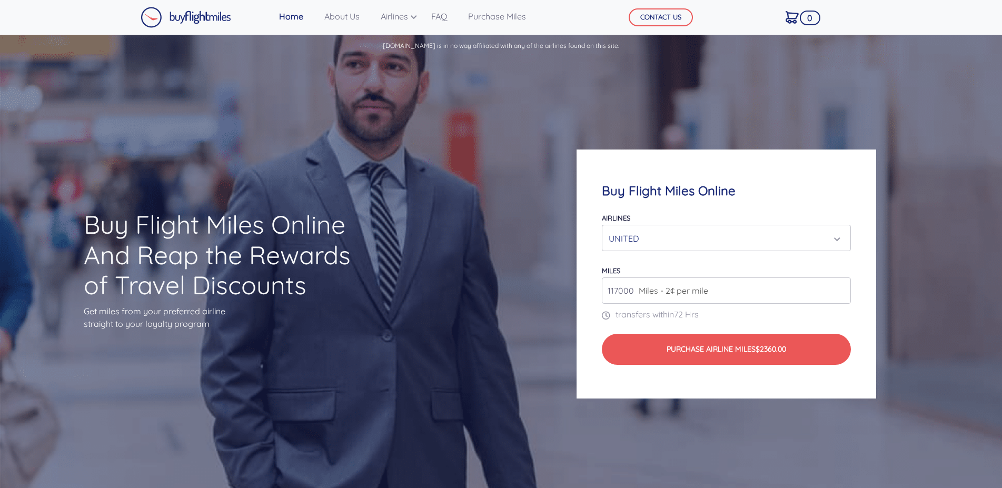
click at [839, 291] on input "117000" at bounding box center [726, 291] width 249 height 26
click at [839, 291] on input "116000" at bounding box center [726, 291] width 249 height 26
click at [839, 289] on input "117000" at bounding box center [726, 291] width 249 height 26
click at [839, 289] on input "118000" at bounding box center [726, 291] width 249 height 26
click at [839, 289] on input "119000" at bounding box center [726, 291] width 249 height 26
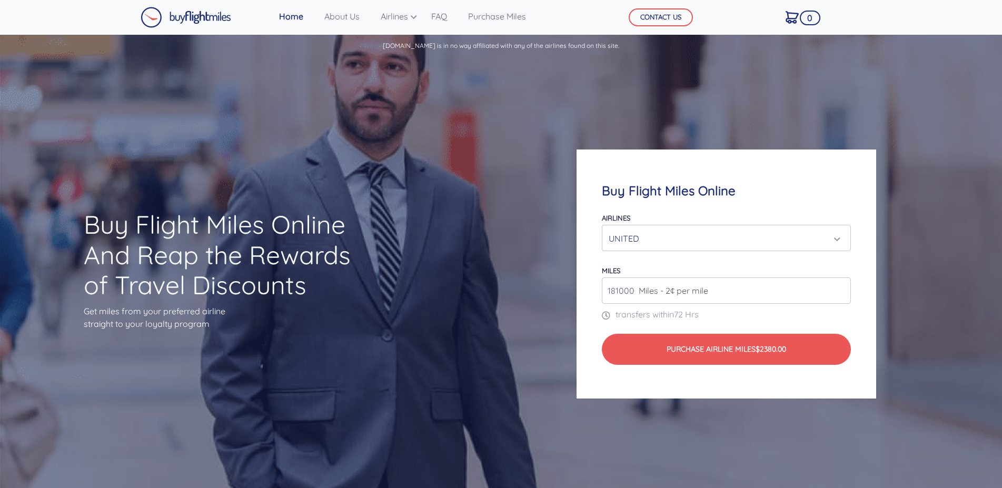
click at [839, 289] on input "181000" at bounding box center [726, 291] width 249 height 26
click at [839, 289] on input "254000" at bounding box center [726, 291] width 249 height 26
type input "271000"
click at [839, 289] on input "271000" at bounding box center [726, 291] width 249 height 26
click at [688, 244] on div "UNITED" at bounding box center [723, 239] width 229 height 20
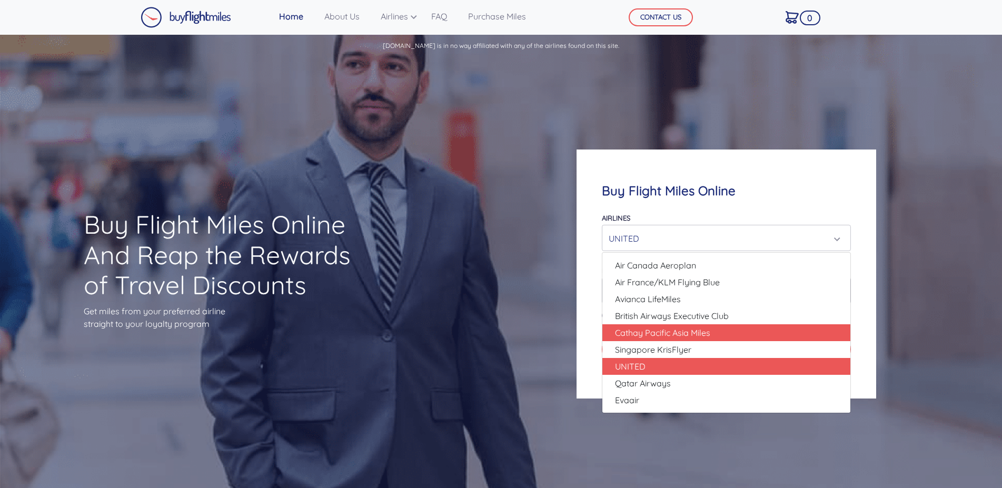
click at [674, 329] on span "Cathay Pacific Asia Miles" at bounding box center [662, 333] width 95 height 13
select select "Cathay Pacific Asia Miles"
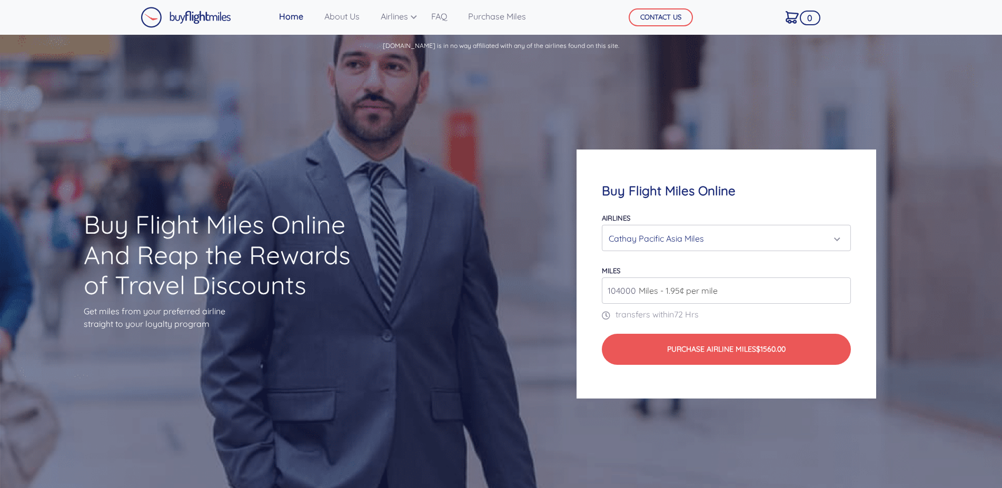
click at [840, 289] on input "104000" at bounding box center [726, 291] width 249 height 26
click at [840, 289] on input "105000" at bounding box center [726, 291] width 249 height 26
click at [840, 289] on input "106000" at bounding box center [726, 291] width 249 height 26
click at [840, 289] on input "107000" at bounding box center [726, 291] width 249 height 26
click at [840, 289] on input "120000" at bounding box center [726, 291] width 249 height 26
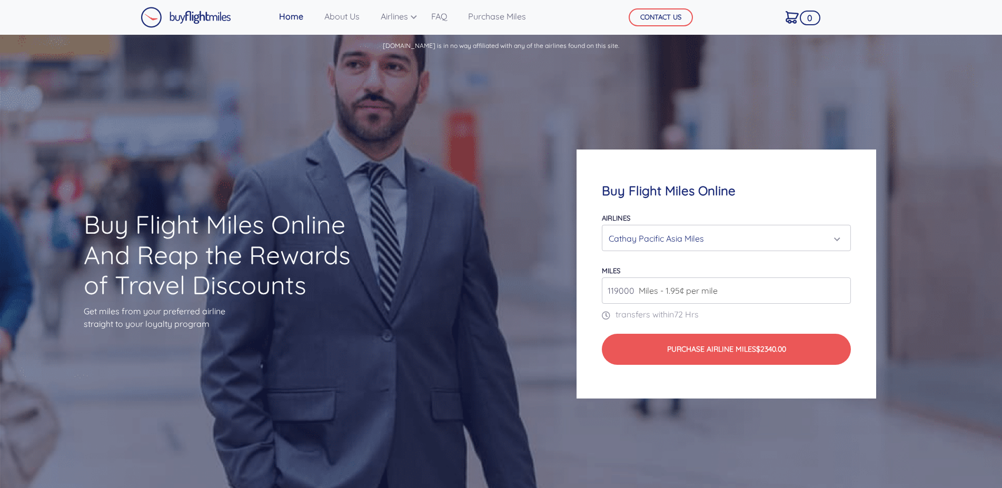
click at [841, 293] on input "119000" at bounding box center [726, 291] width 249 height 26
click at [841, 293] on input "118000" at bounding box center [726, 291] width 249 height 26
click at [841, 293] on input "117000" at bounding box center [726, 291] width 249 height 26
click at [841, 293] on input "116000" at bounding box center [726, 291] width 249 height 26
click at [841, 293] on input "115000" at bounding box center [726, 291] width 249 height 26
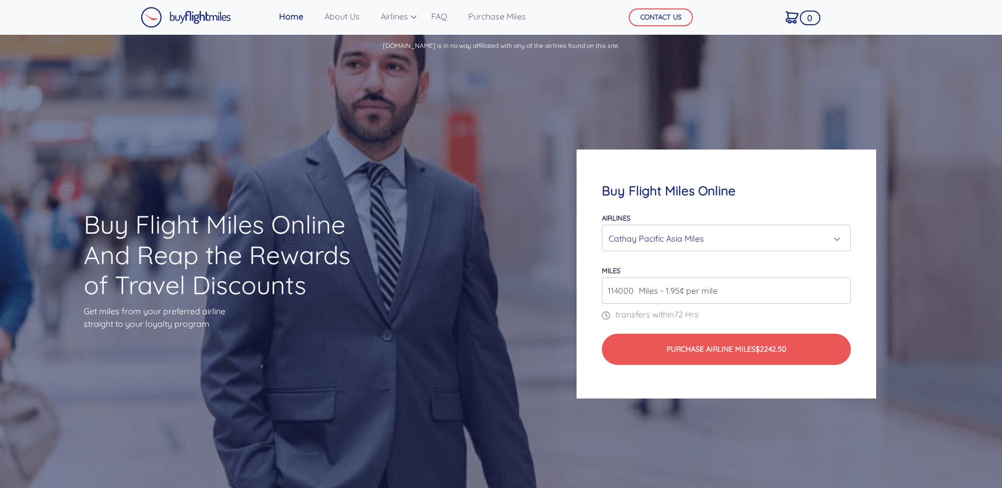
click at [841, 293] on input "114000" at bounding box center [726, 291] width 249 height 26
click at [841, 293] on input "113000" at bounding box center [726, 291] width 249 height 26
click at [841, 293] on input "112000" at bounding box center [726, 291] width 249 height 26
click at [841, 293] on input "111000" at bounding box center [726, 291] width 249 height 26
type input "110000"
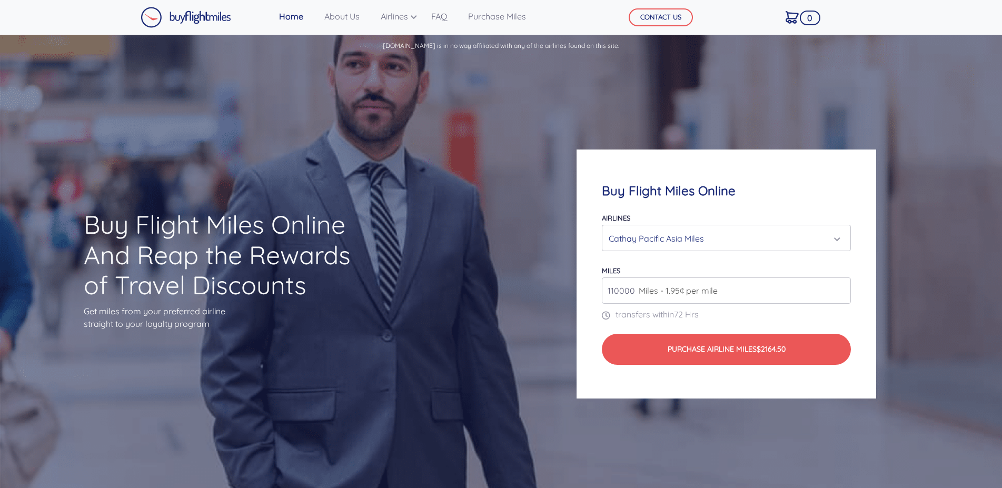
click at [841, 293] on input "110000" at bounding box center [726, 291] width 249 height 26
click at [493, 16] on link "Purchase Miles" at bounding box center [497, 16] width 66 height 21
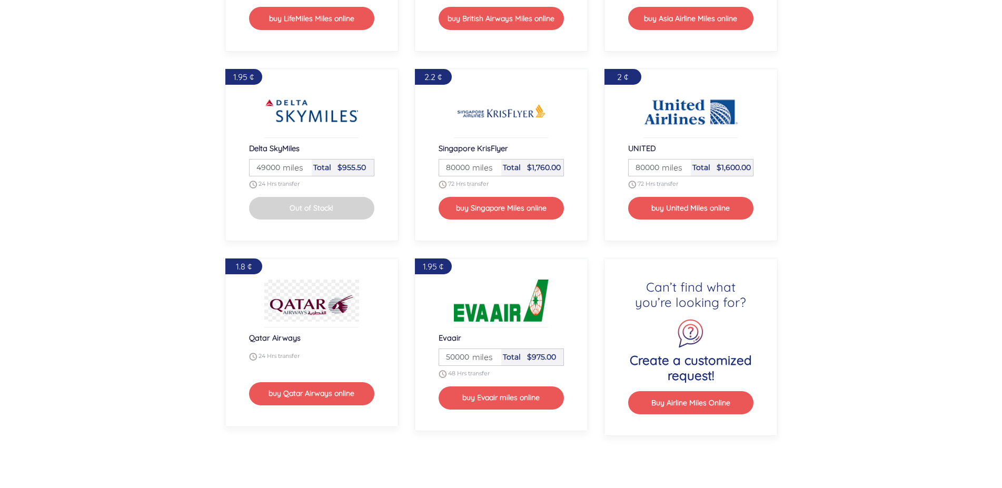
scroll to position [1343, 0]
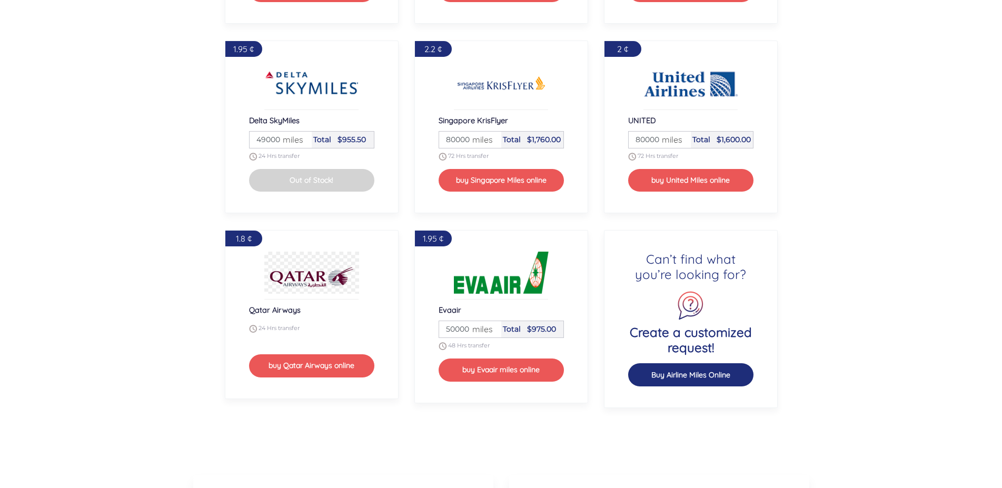
click at [700, 377] on button "Buy Airline Miles Online" at bounding box center [690, 374] width 125 height 23
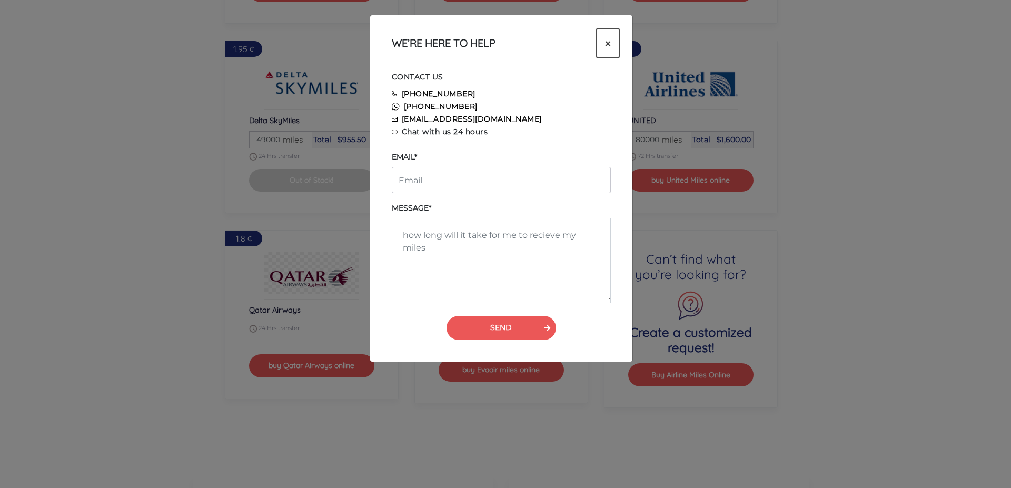
click at [608, 43] on span "×" at bounding box center [608, 43] width 6 height 16
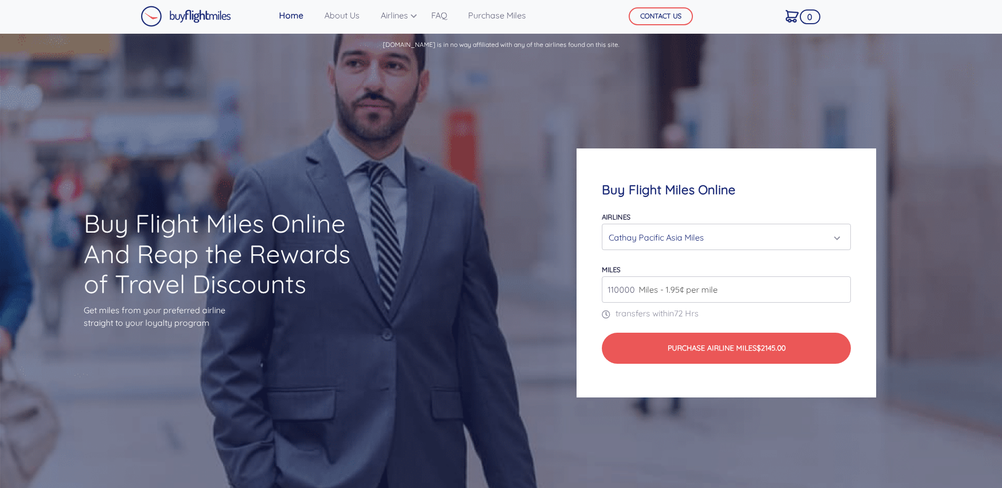
scroll to position [0, 0]
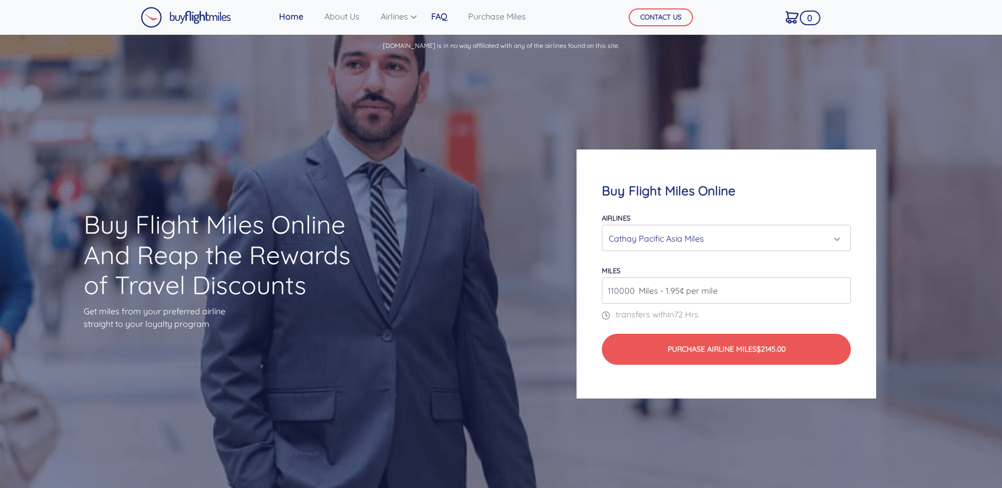
click at [450, 19] on link "FAQ" at bounding box center [439, 16] width 24 height 21
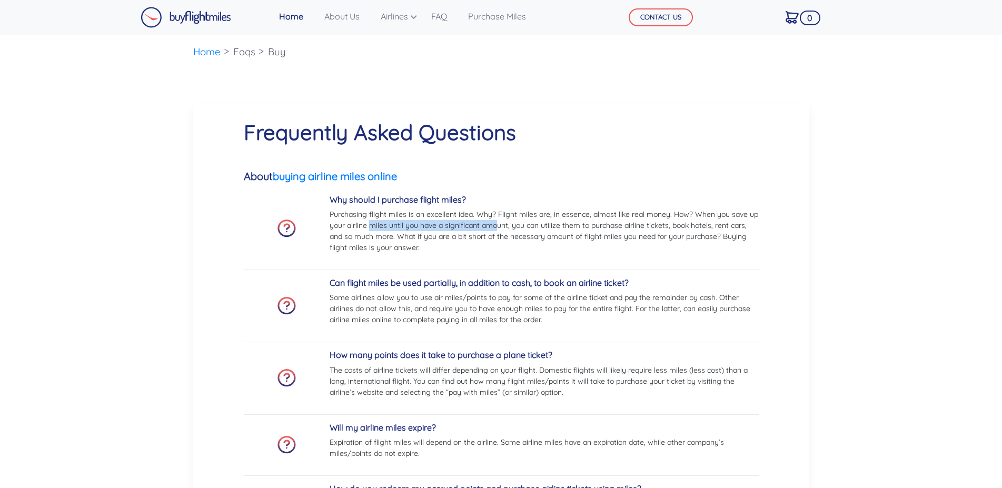
drag, startPoint x: 371, startPoint y: 229, endPoint x: 497, endPoint y: 227, distance: 125.4
click at [497, 227] on p "Purchasing flight miles is an excellent idea. Why? Flight miles are, in essence…" at bounding box center [544, 231] width 429 height 44
drag, startPoint x: 350, startPoint y: 284, endPoint x: 453, endPoint y: 281, distance: 103.3
click at [453, 281] on h5 "Can flight miles be used partially, in addition to cash, to book an airline tic…" at bounding box center [544, 283] width 429 height 10
drag, startPoint x: 384, startPoint y: 299, endPoint x: 460, endPoint y: 293, distance: 75.5
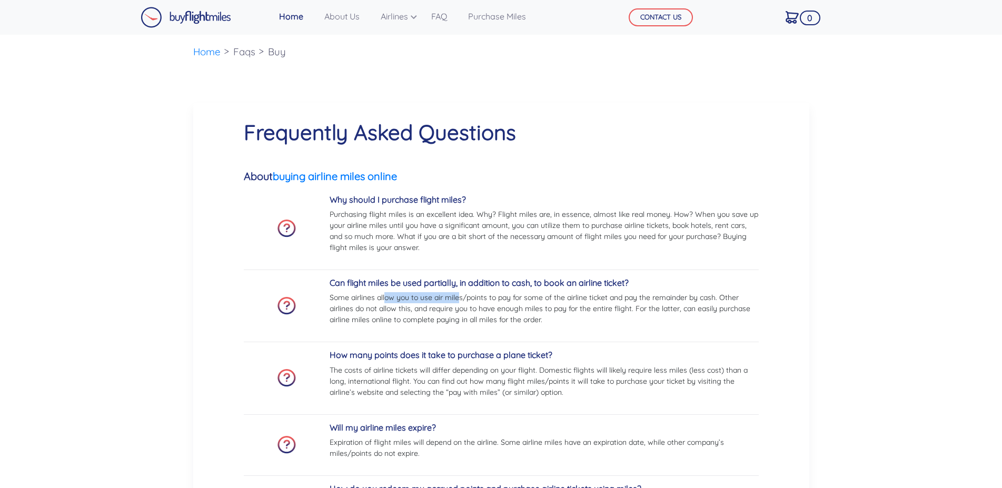
click at [460, 293] on p "Some airlines allow you to use air miles/points to pay for some of the airline …" at bounding box center [544, 308] width 429 height 33
drag, startPoint x: 389, startPoint y: 359, endPoint x: 560, endPoint y: 355, distance: 170.7
click at [560, 355] on h5 "How many points does it take to purchase a plane ticket?" at bounding box center [544, 355] width 429 height 10
drag, startPoint x: 231, startPoint y: 16, endPoint x: 212, endPoint y: 19, distance: 19.1
click at [347, 17] on link "About Us" at bounding box center [342, 16] width 44 height 21
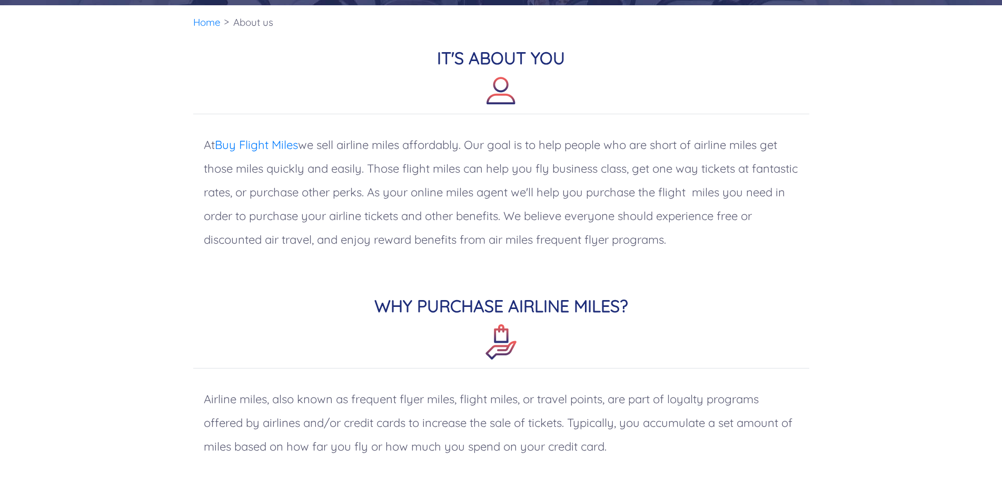
scroll to position [215, 0]
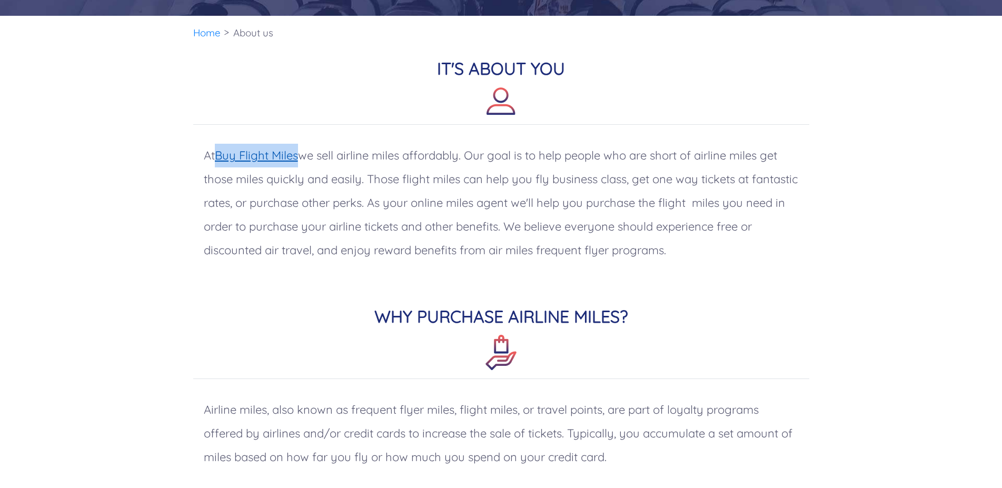
drag, startPoint x: 216, startPoint y: 156, endPoint x: 300, endPoint y: 156, distance: 83.7
copy p "Buy Flight Miles"
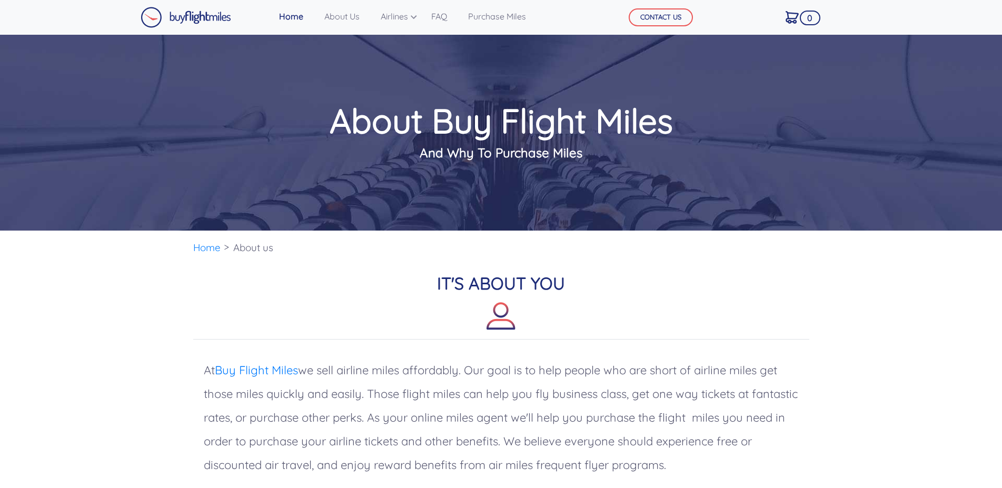
click at [779, 297] on h2 "IT'S ABOUT YOU" at bounding box center [501, 306] width 616 height 66
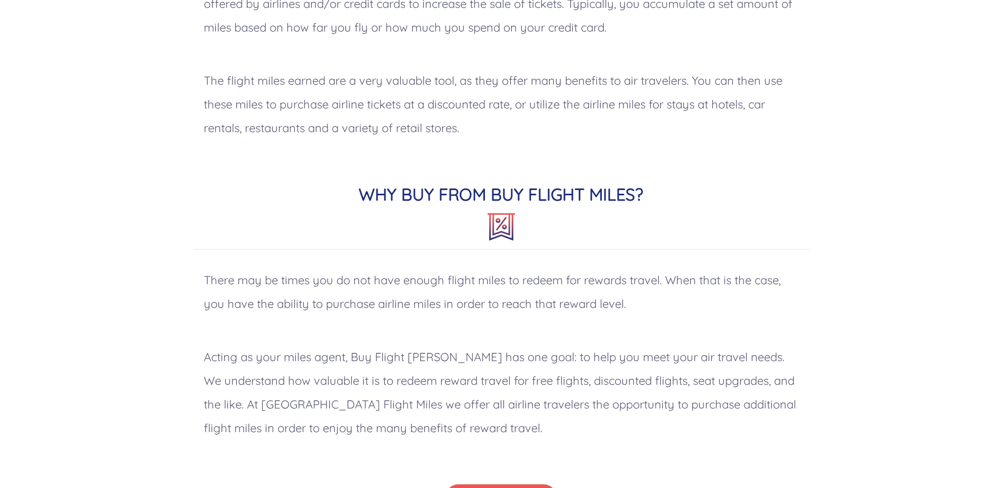
scroll to position [859, 0]
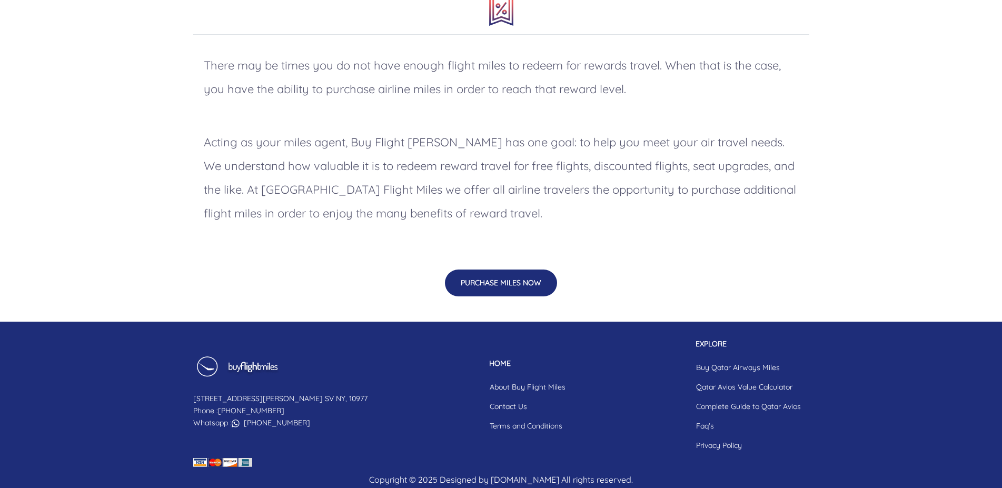
click at [516, 285] on button "PURCHASE MILES NOW" at bounding box center [501, 283] width 112 height 27
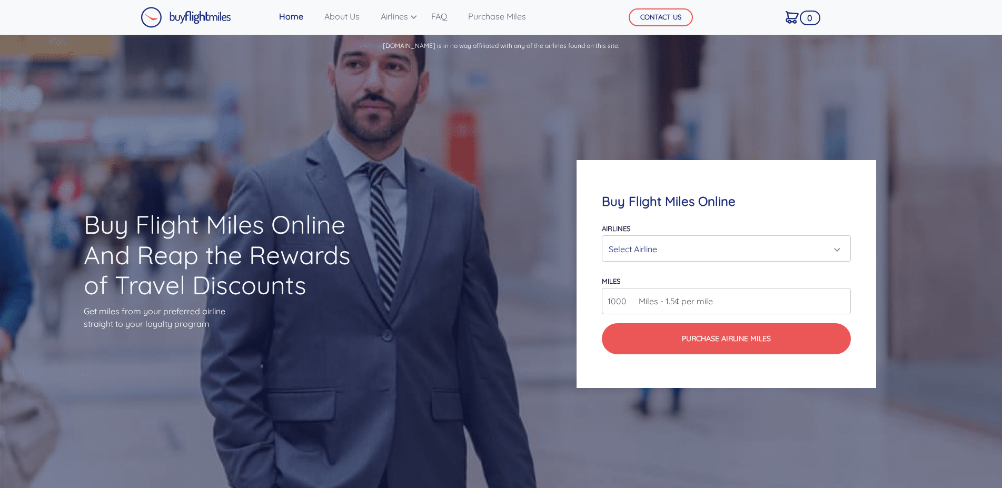
click at [662, 250] on div "Select Airline" at bounding box center [723, 249] width 229 height 20
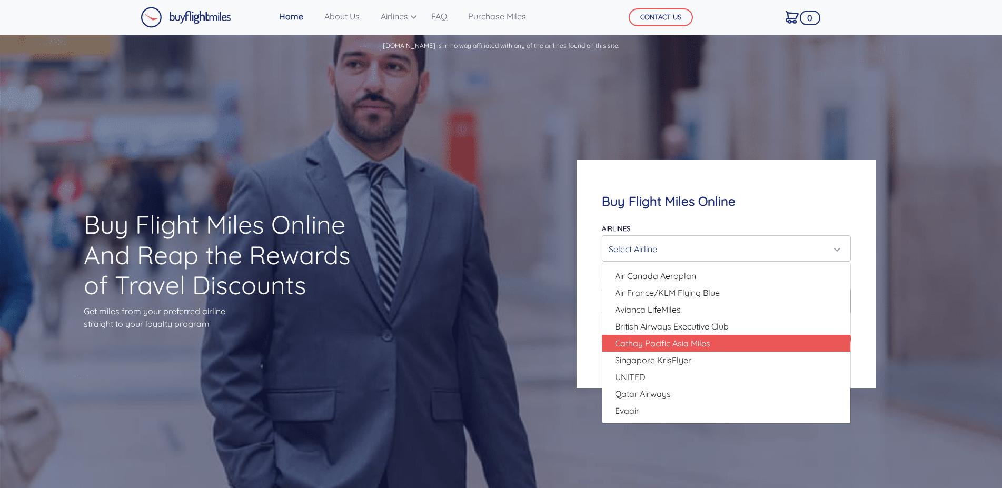
click at [655, 341] on span "Cathay Pacific Asia Miles" at bounding box center [662, 343] width 95 height 13
select select "Cathay Pacific Asia Miles"
type input "80000"
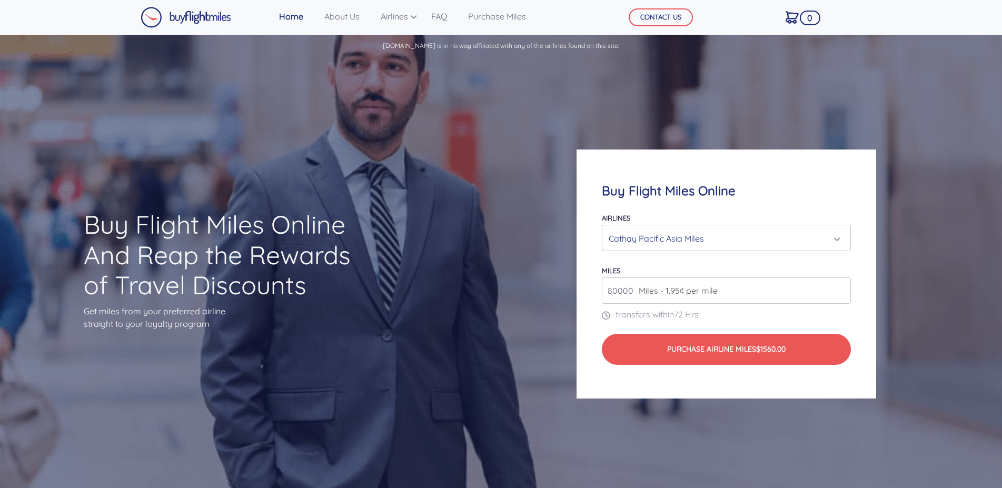
click at [735, 240] on div "Cathay Pacific Asia Miles" at bounding box center [723, 239] width 229 height 20
